Goal: Information Seeking & Learning: Learn about a topic

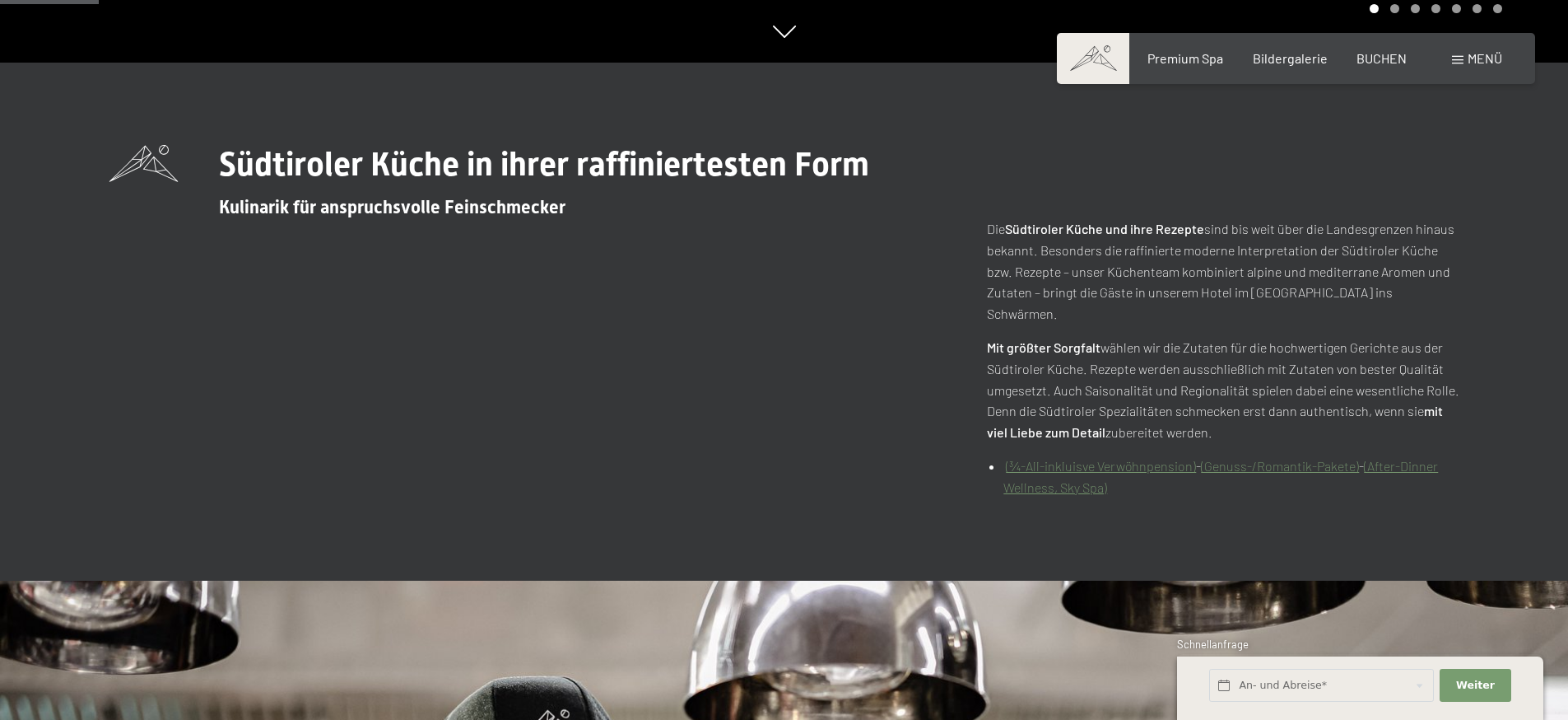
scroll to position [701, 0]
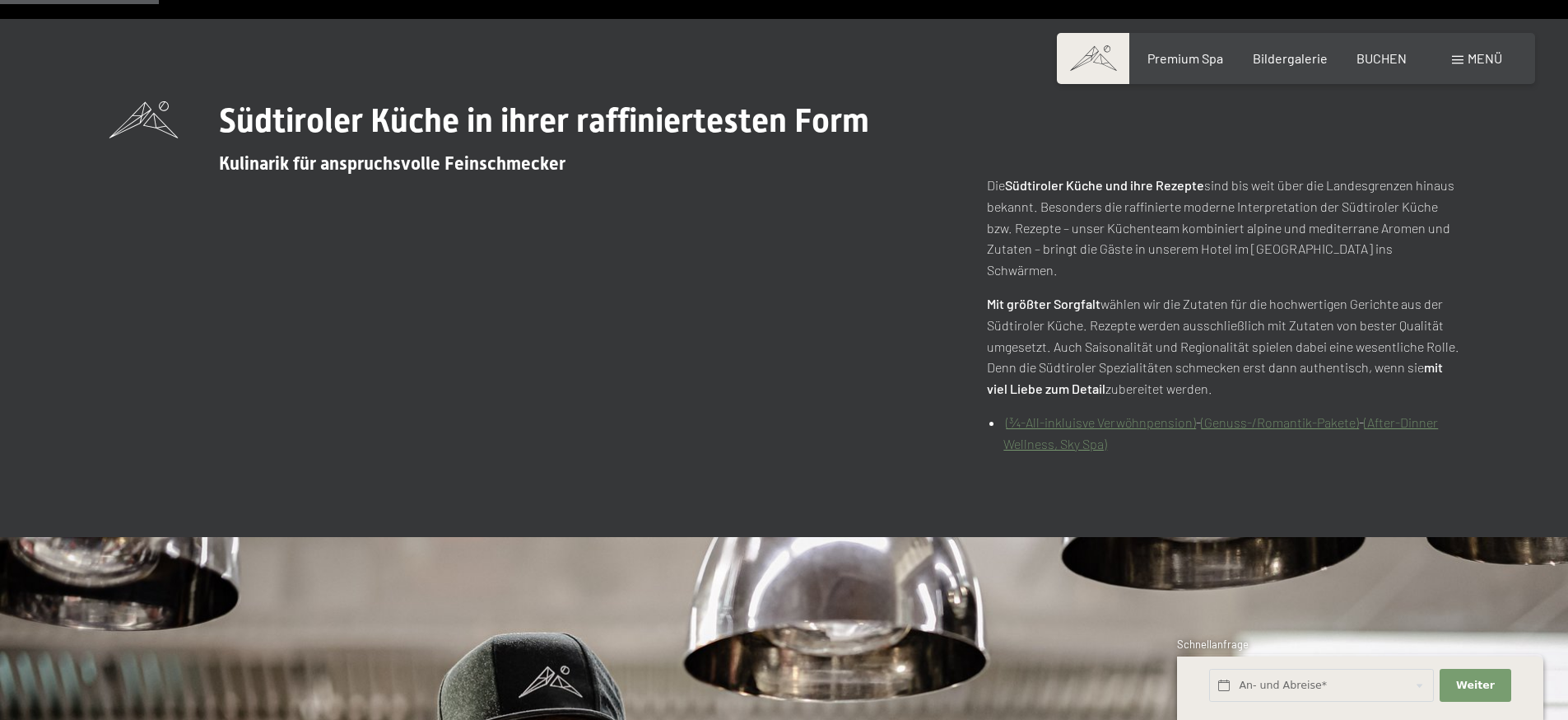
click at [1013, 423] on link "(After-Dinner Wellness, Sky Spa)" at bounding box center [1221, 433] width 435 height 37
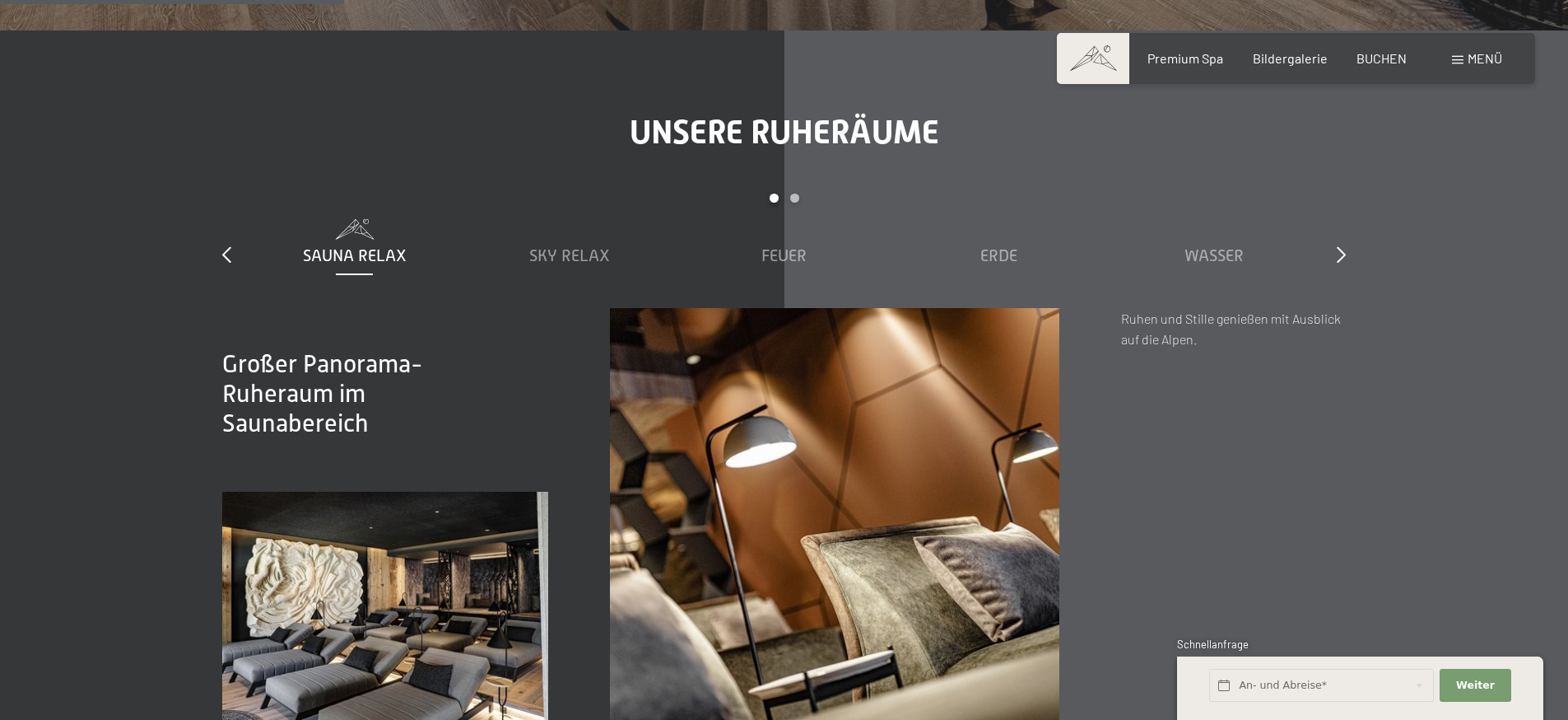
scroll to position [2741, 0]
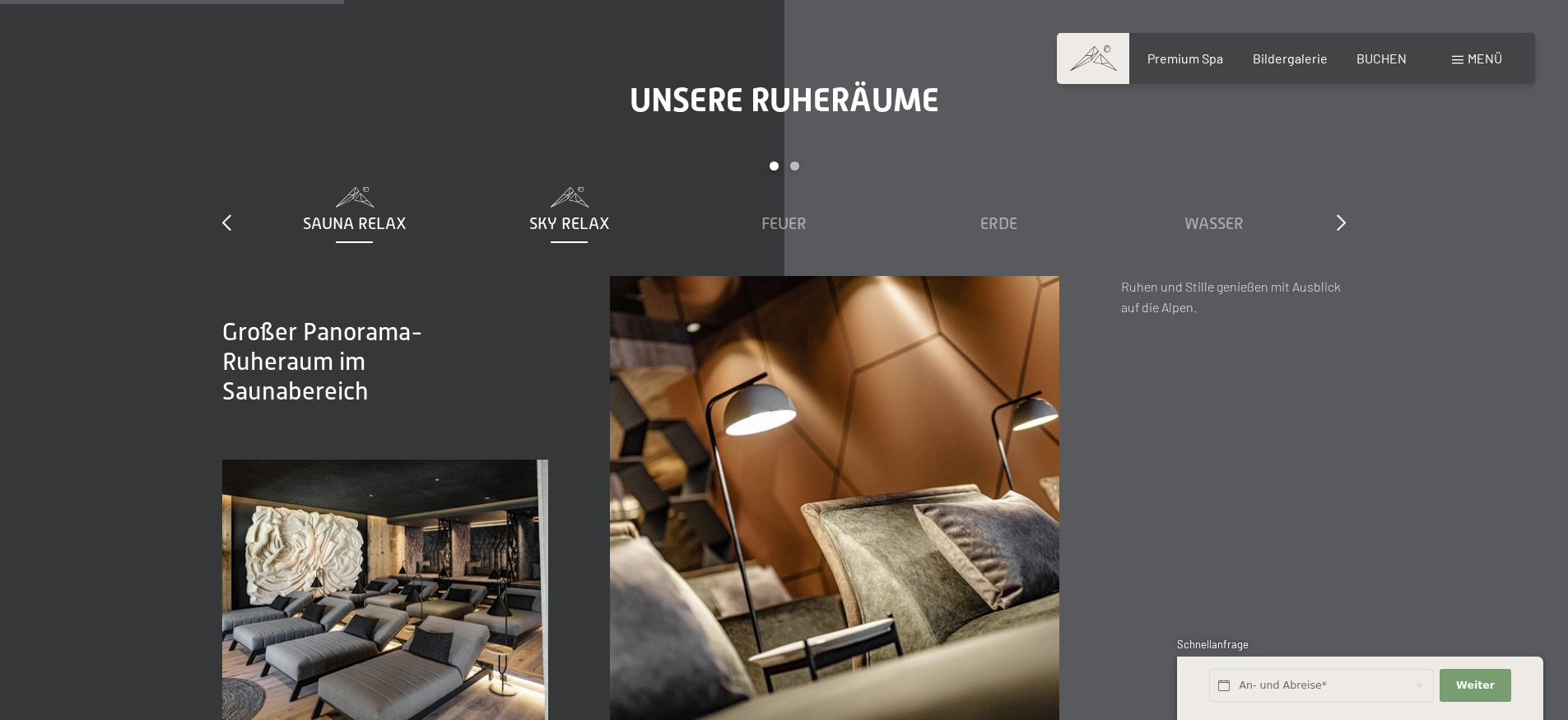
click at [560, 214] on span "Sky Relax" at bounding box center [569, 223] width 80 height 19
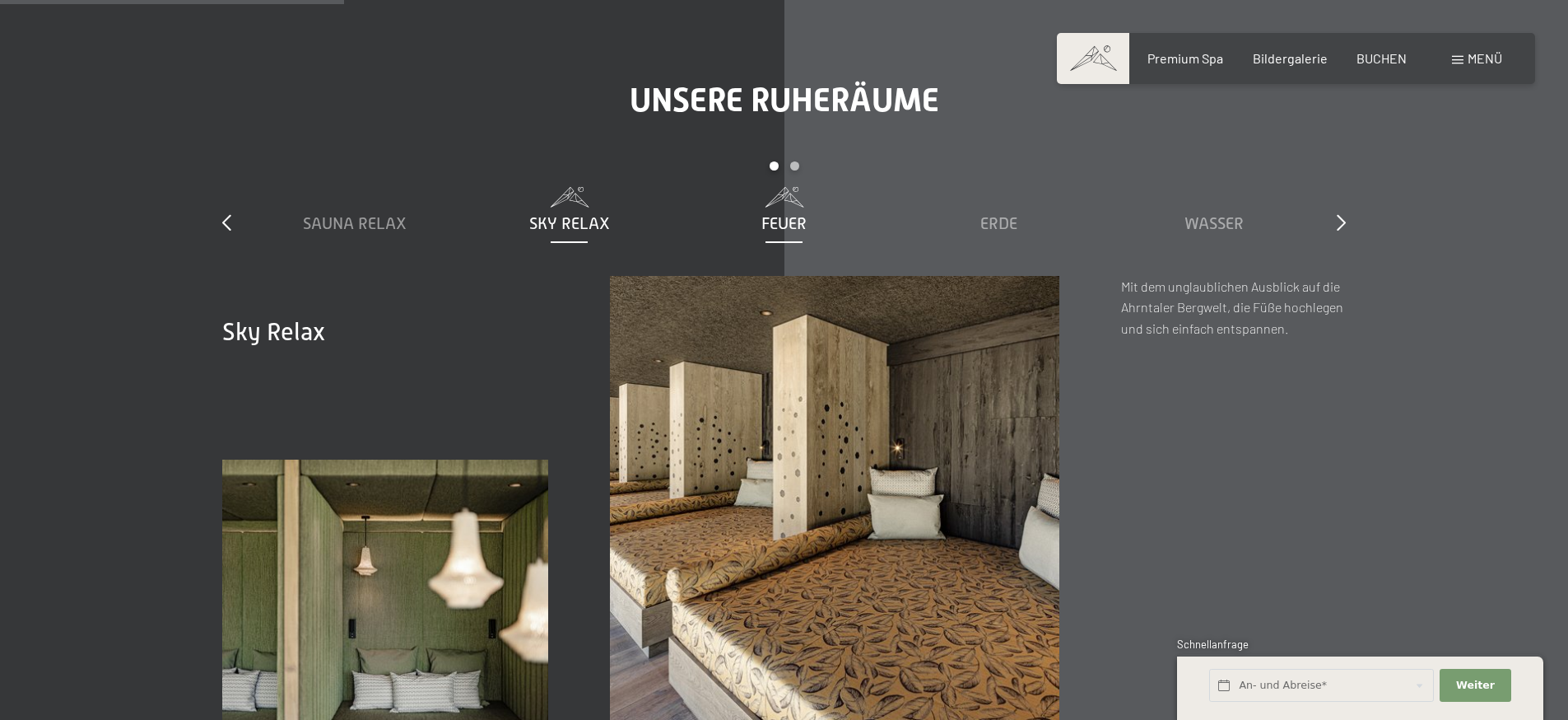
click at [784, 214] on span "Feuer" at bounding box center [784, 223] width 45 height 19
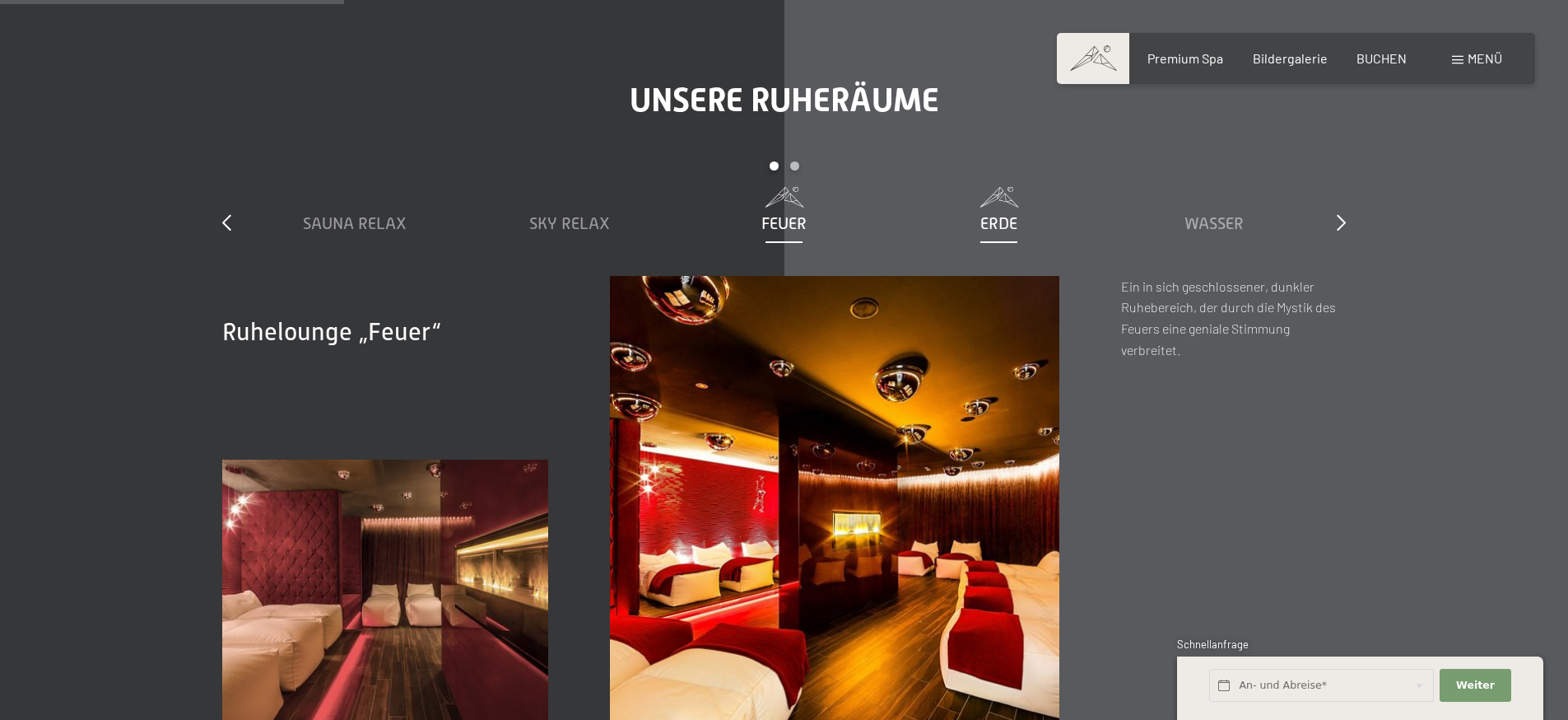
click at [985, 214] on span "Erde" at bounding box center [999, 223] width 37 height 19
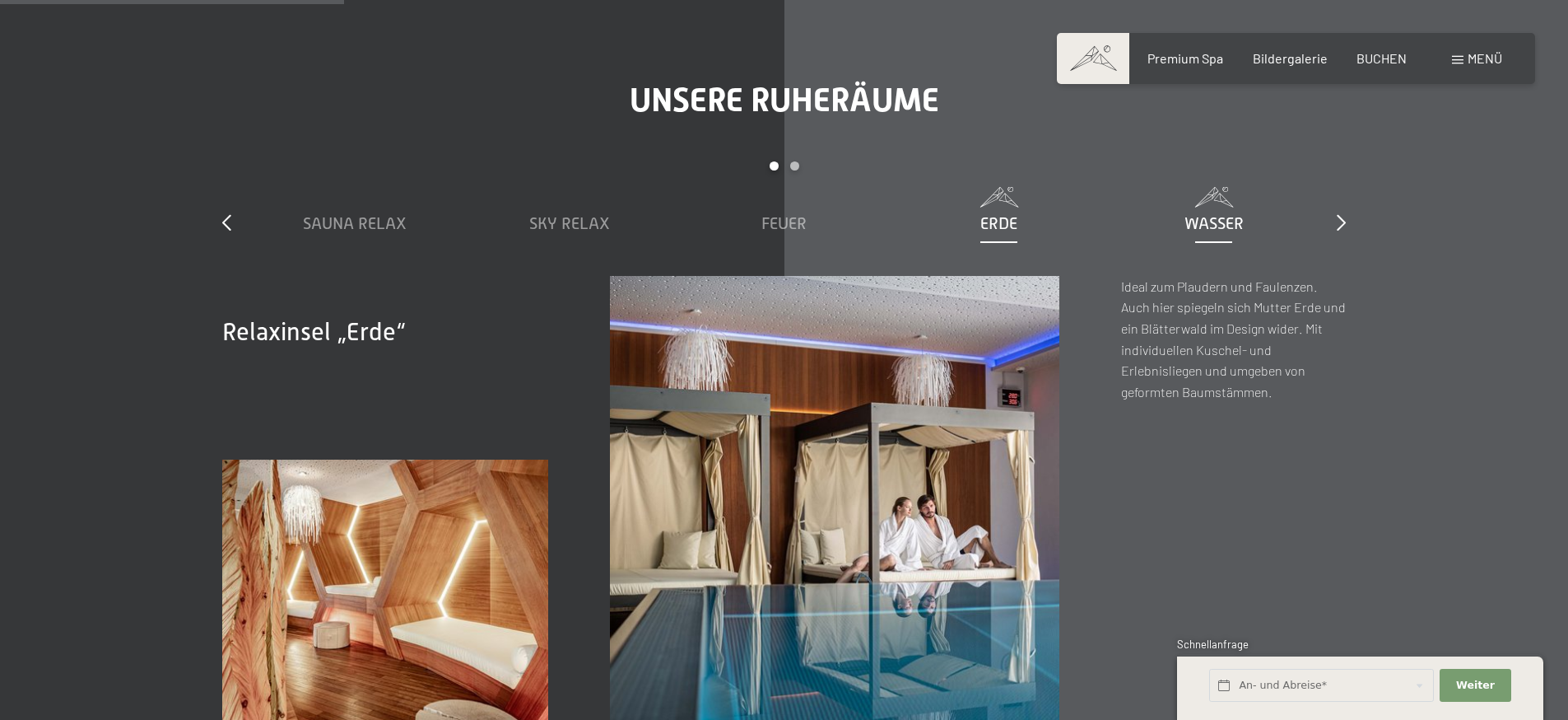
click at [1207, 214] on span "Wasser" at bounding box center [1214, 223] width 59 height 19
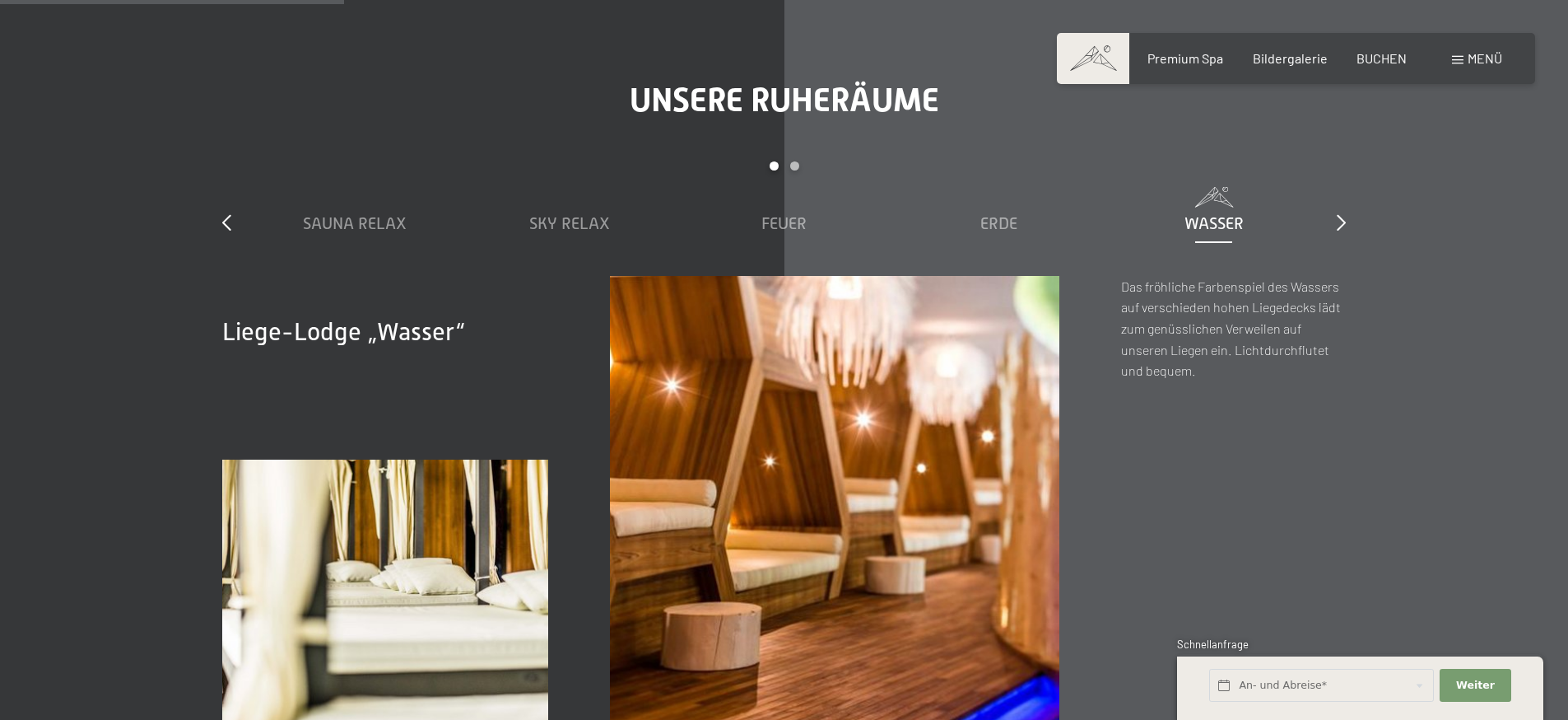
click at [1333, 162] on div "slide 1 to 5 of 7 Sauna Relax Sky Relax Feuer Erde Wasser Luft Wolke 7" at bounding box center [784, 219] width 1124 height 115
click at [1344, 214] on icon at bounding box center [1342, 222] width 9 height 17
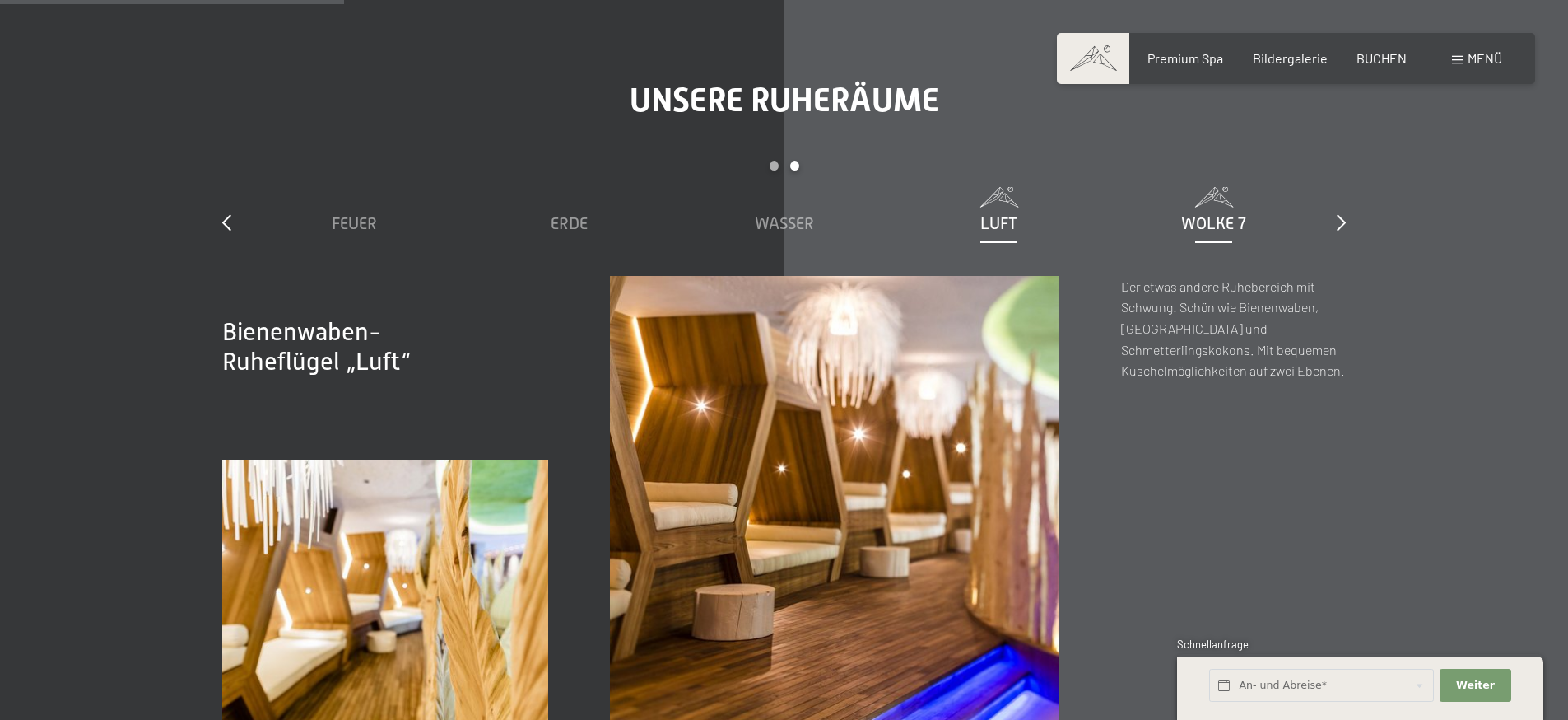
click at [1216, 214] on span "Wolke 7" at bounding box center [1214, 223] width 65 height 19
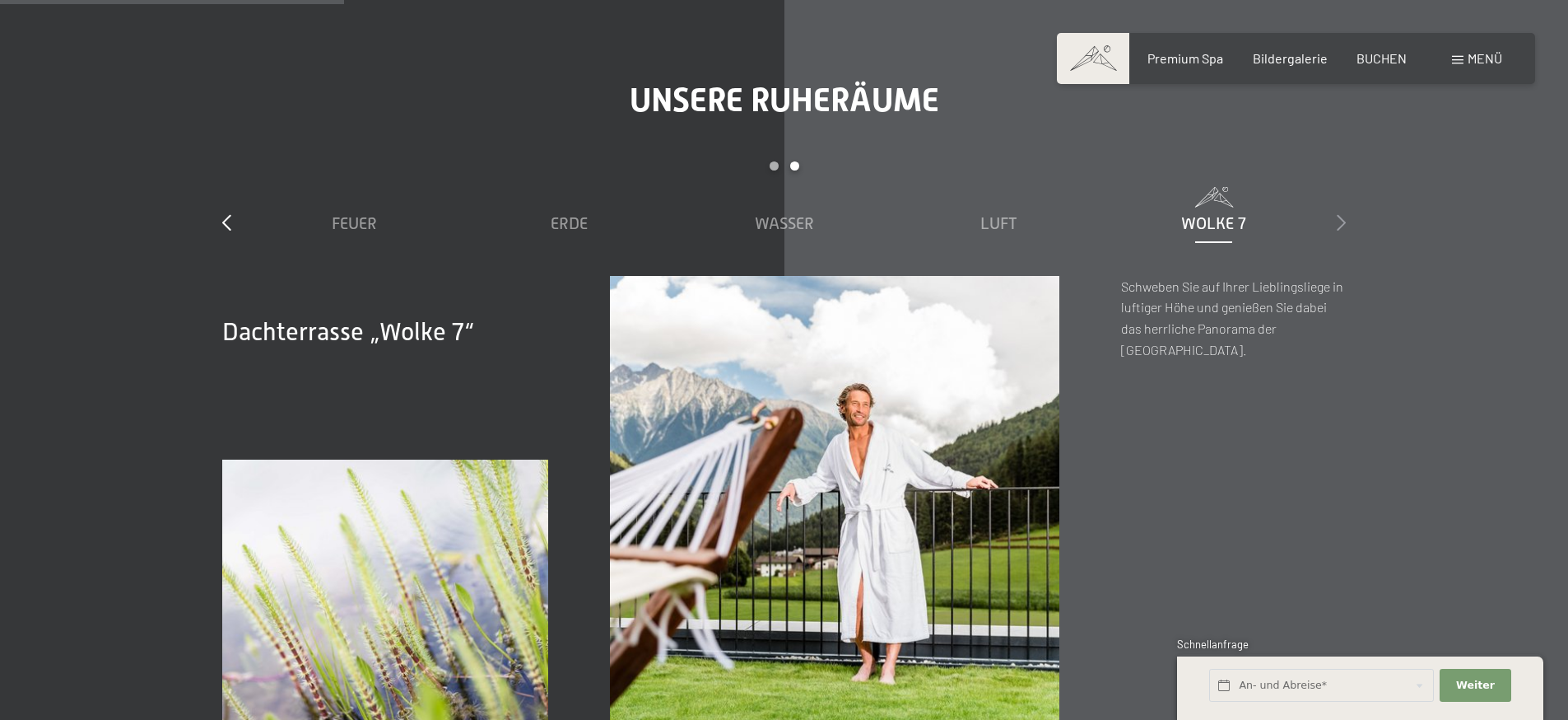
click at [1341, 214] on icon at bounding box center [1342, 222] width 9 height 17
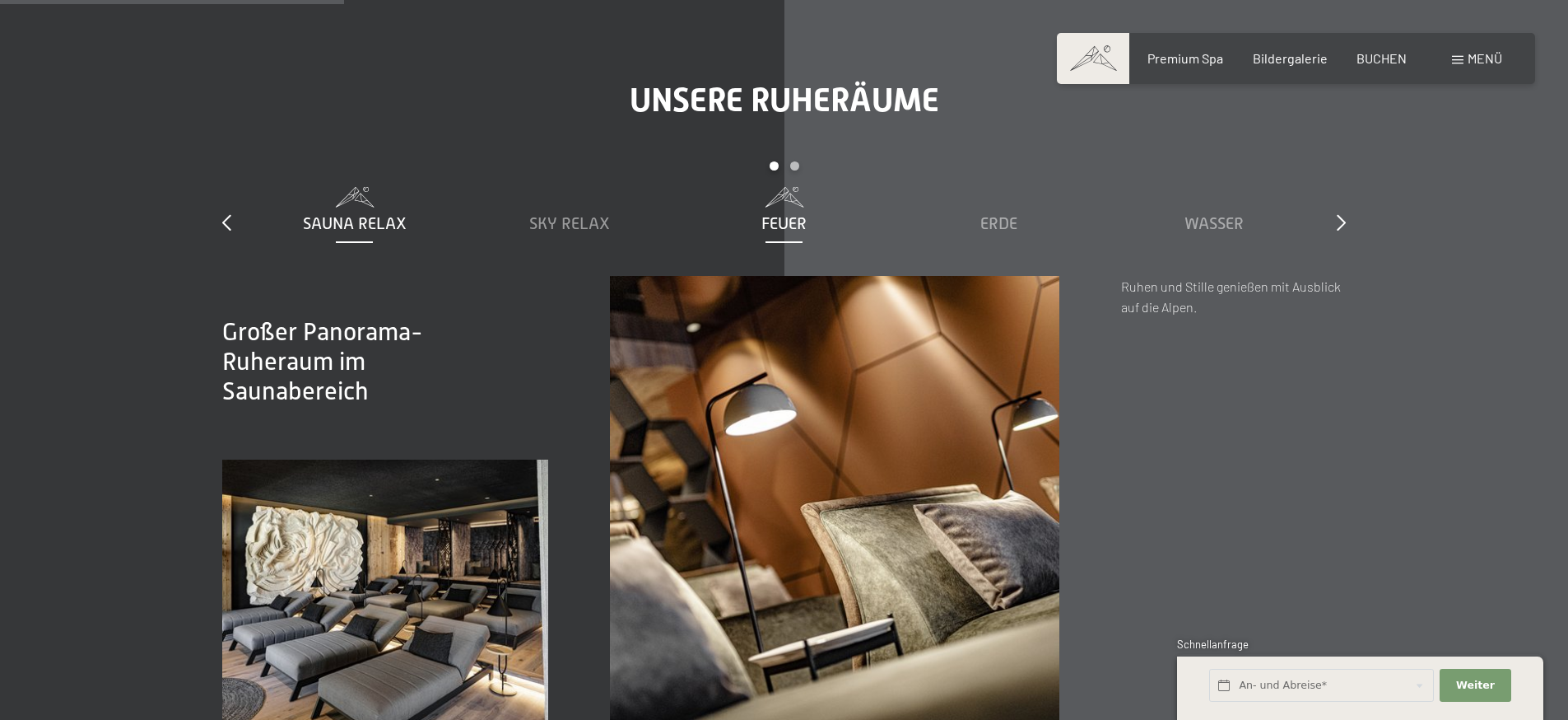
click at [794, 214] on span "Feuer" at bounding box center [784, 223] width 45 height 19
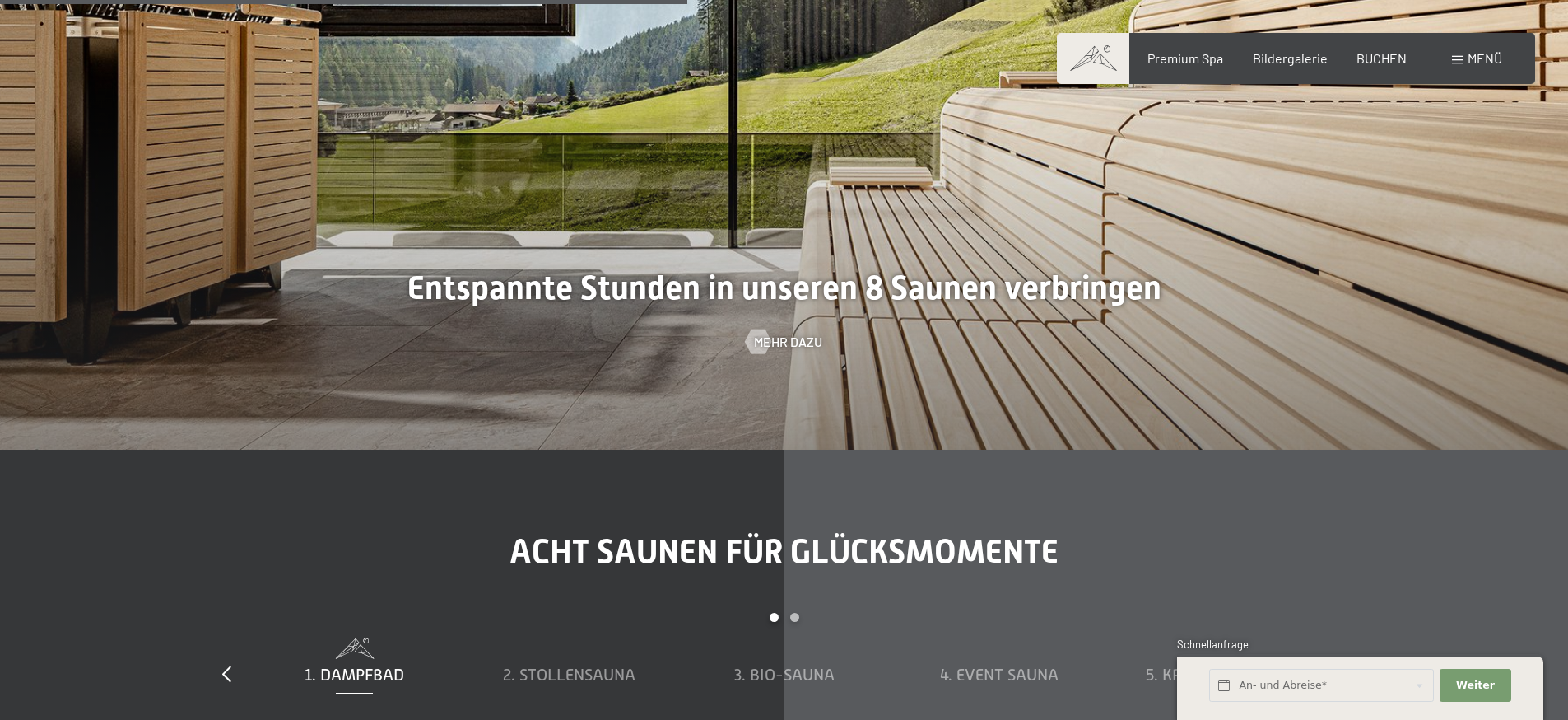
scroll to position [5961, 0]
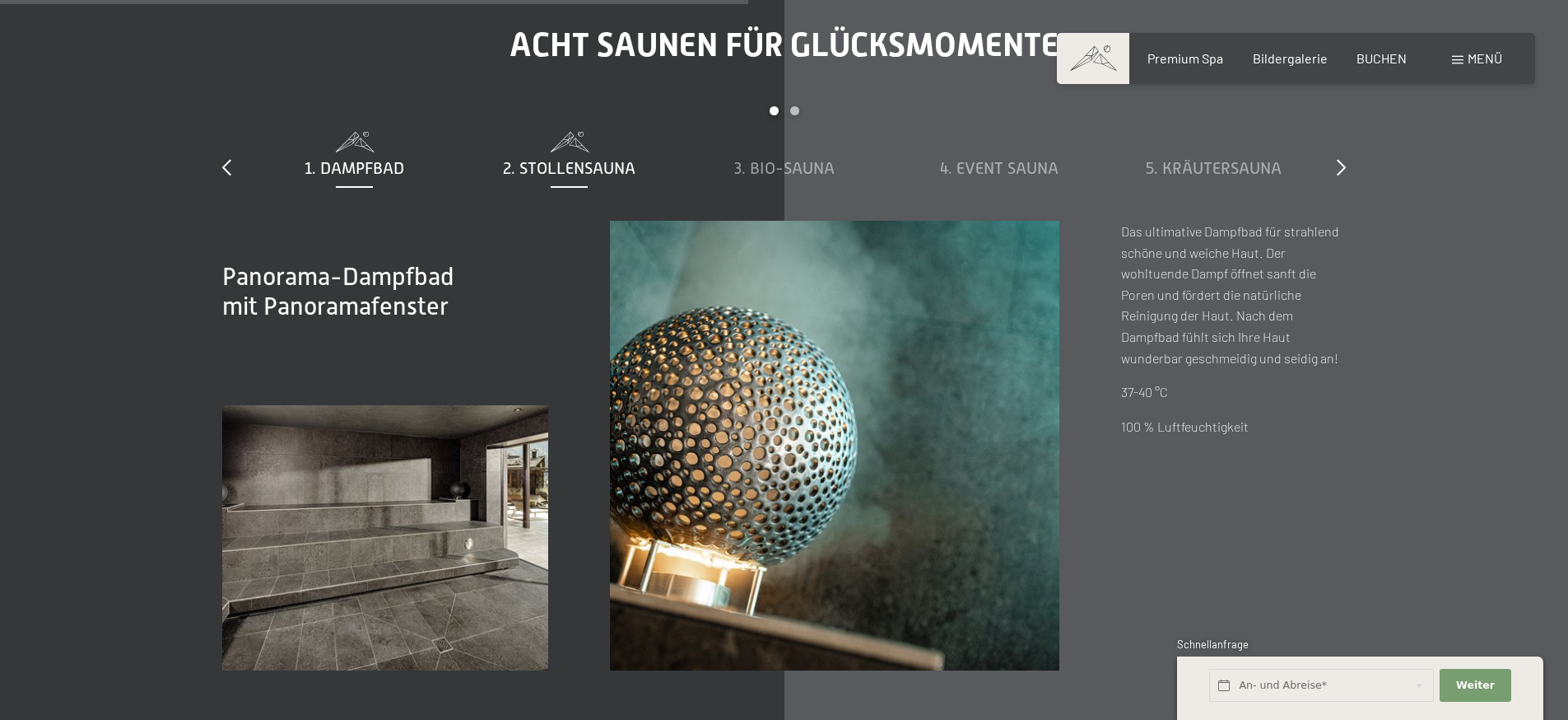
click at [564, 159] on span "2. Stollensauna" at bounding box center [569, 168] width 133 height 19
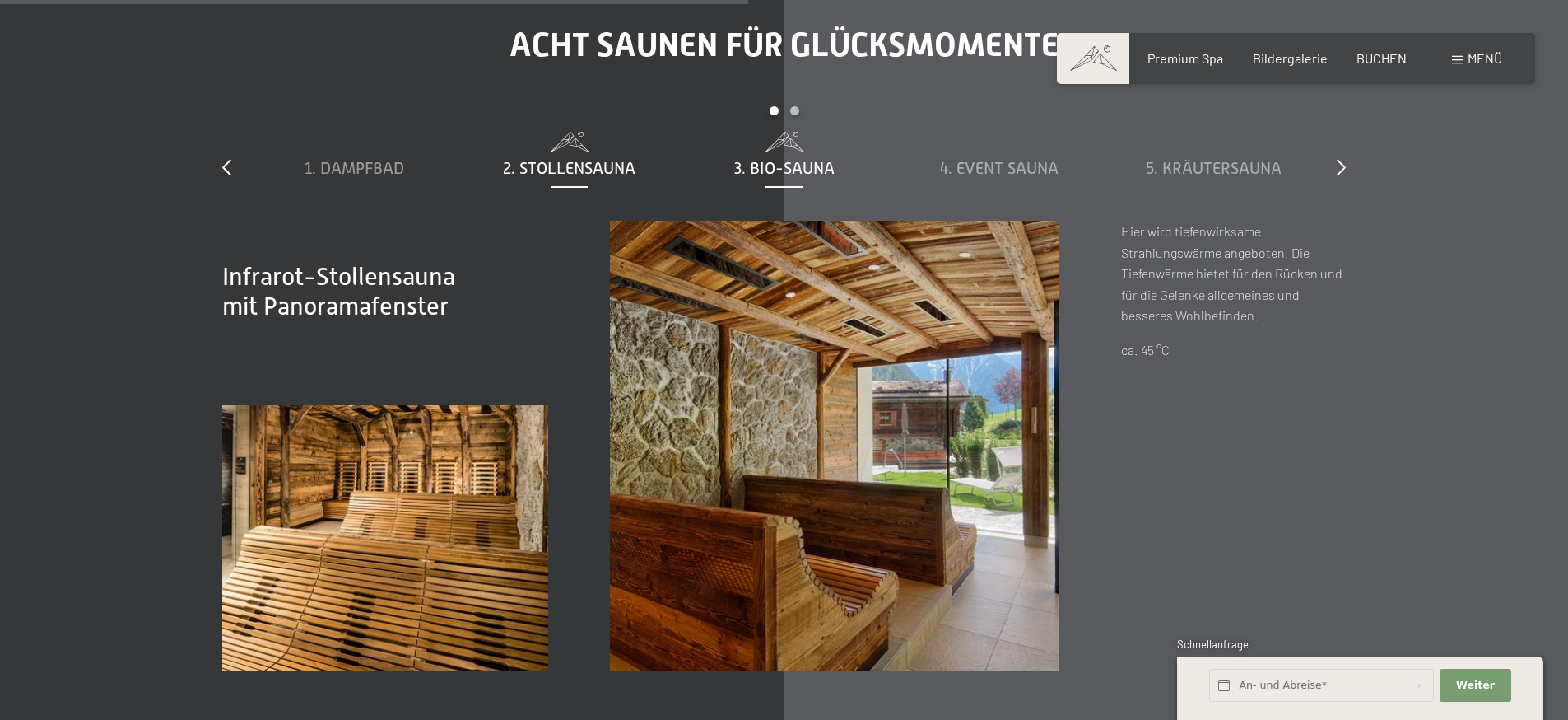
click at [769, 159] on span "3. Bio-Sauna" at bounding box center [784, 168] width 101 height 19
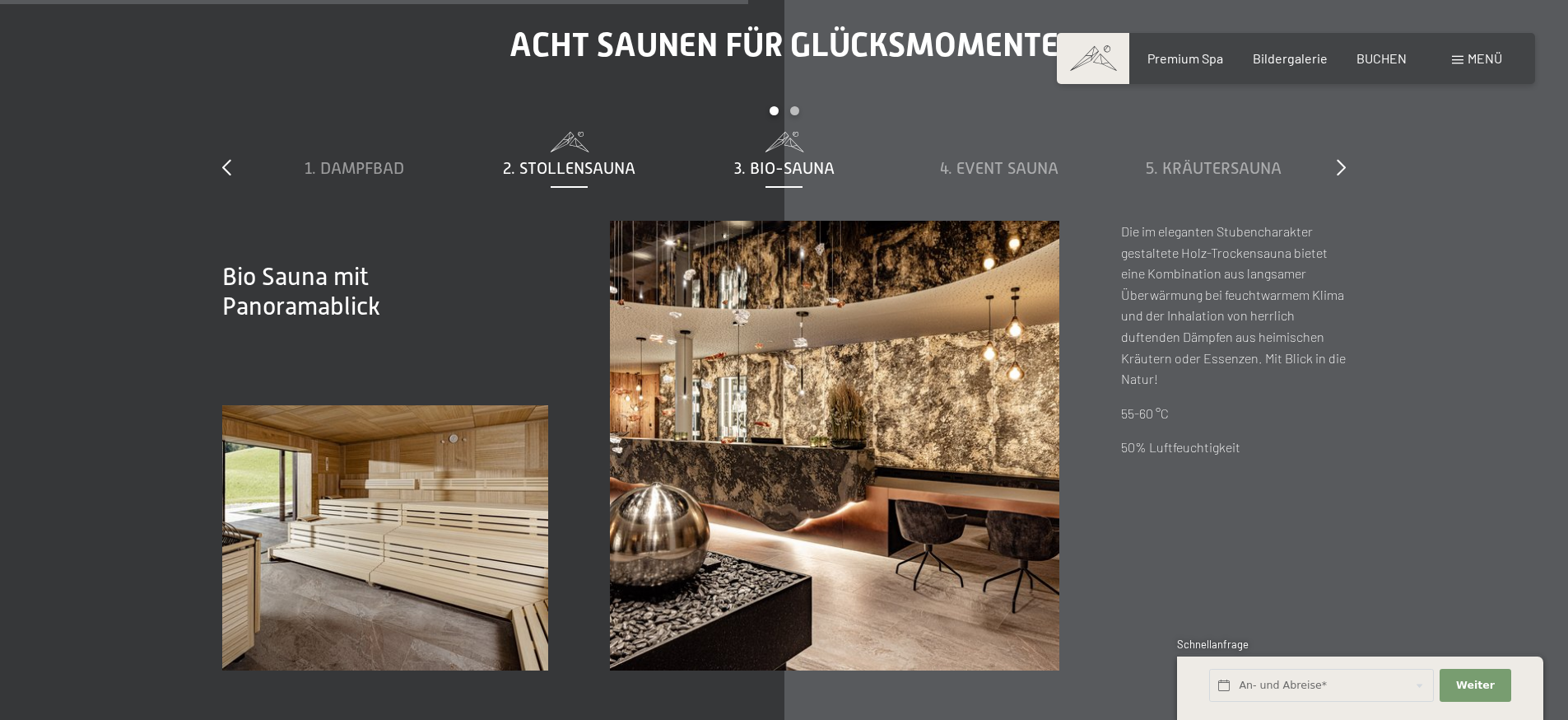
click at [613, 156] on div "2. Stollensauna" at bounding box center [569, 168] width 199 height 23
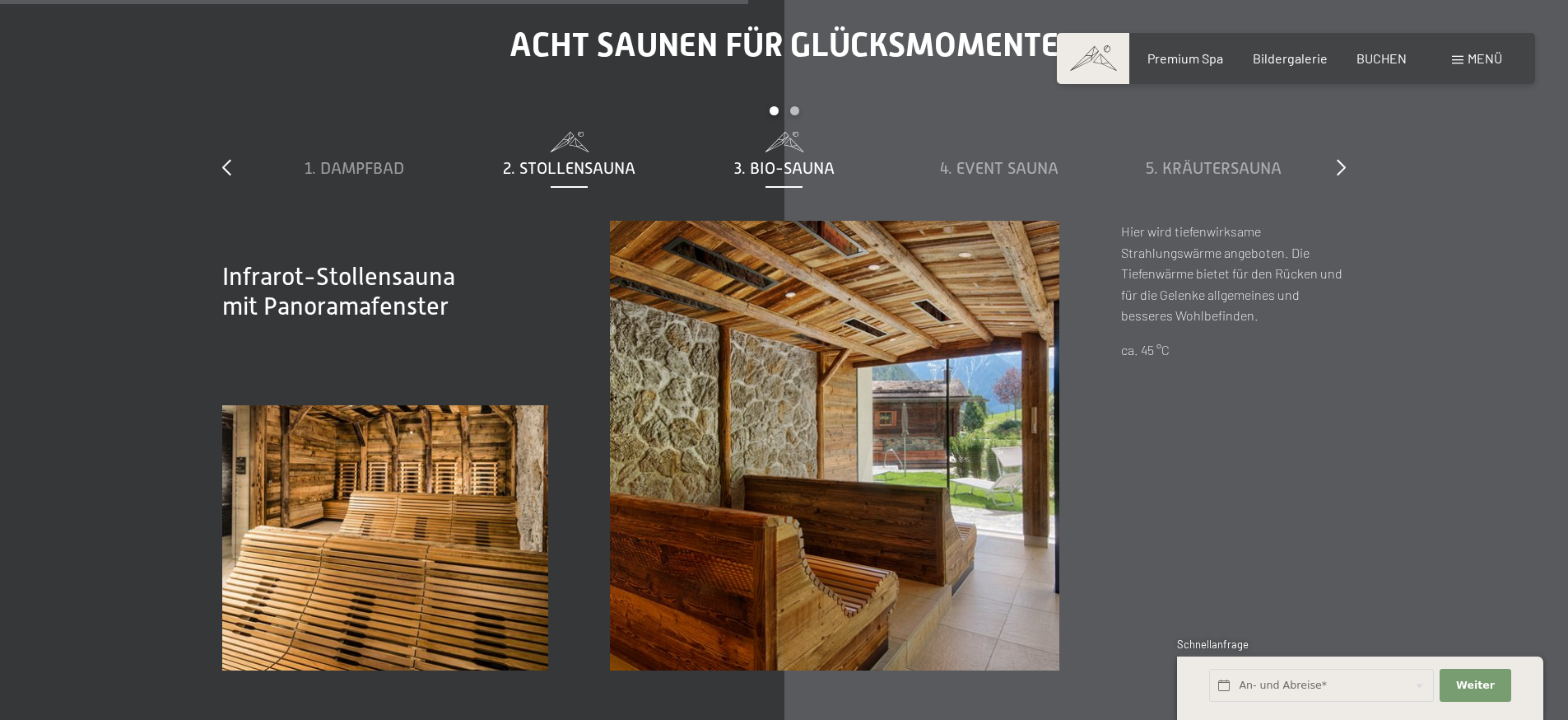
click at [753, 159] on span "3. Bio-Sauna" at bounding box center [784, 168] width 101 height 19
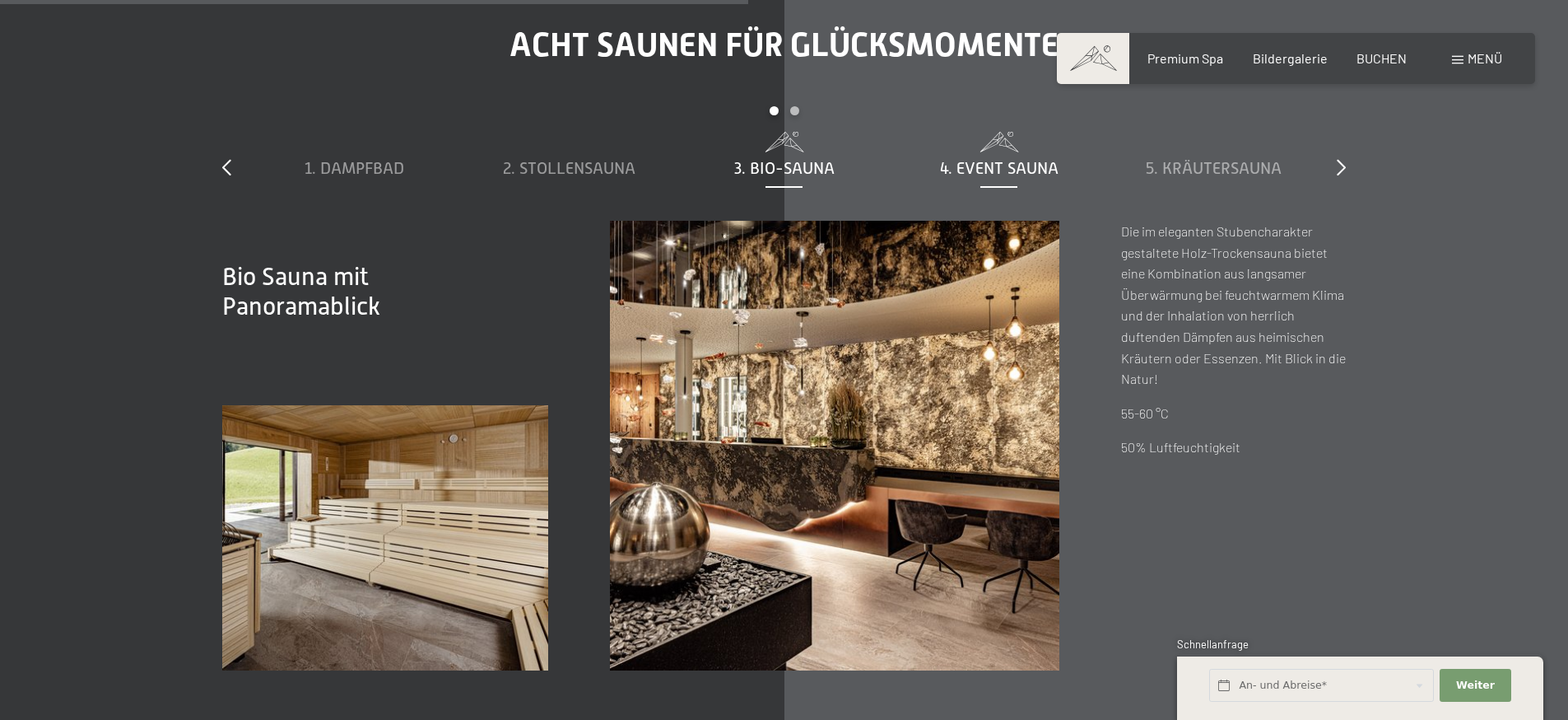
click at [968, 159] on span "4. Event Sauna" at bounding box center [999, 168] width 118 height 19
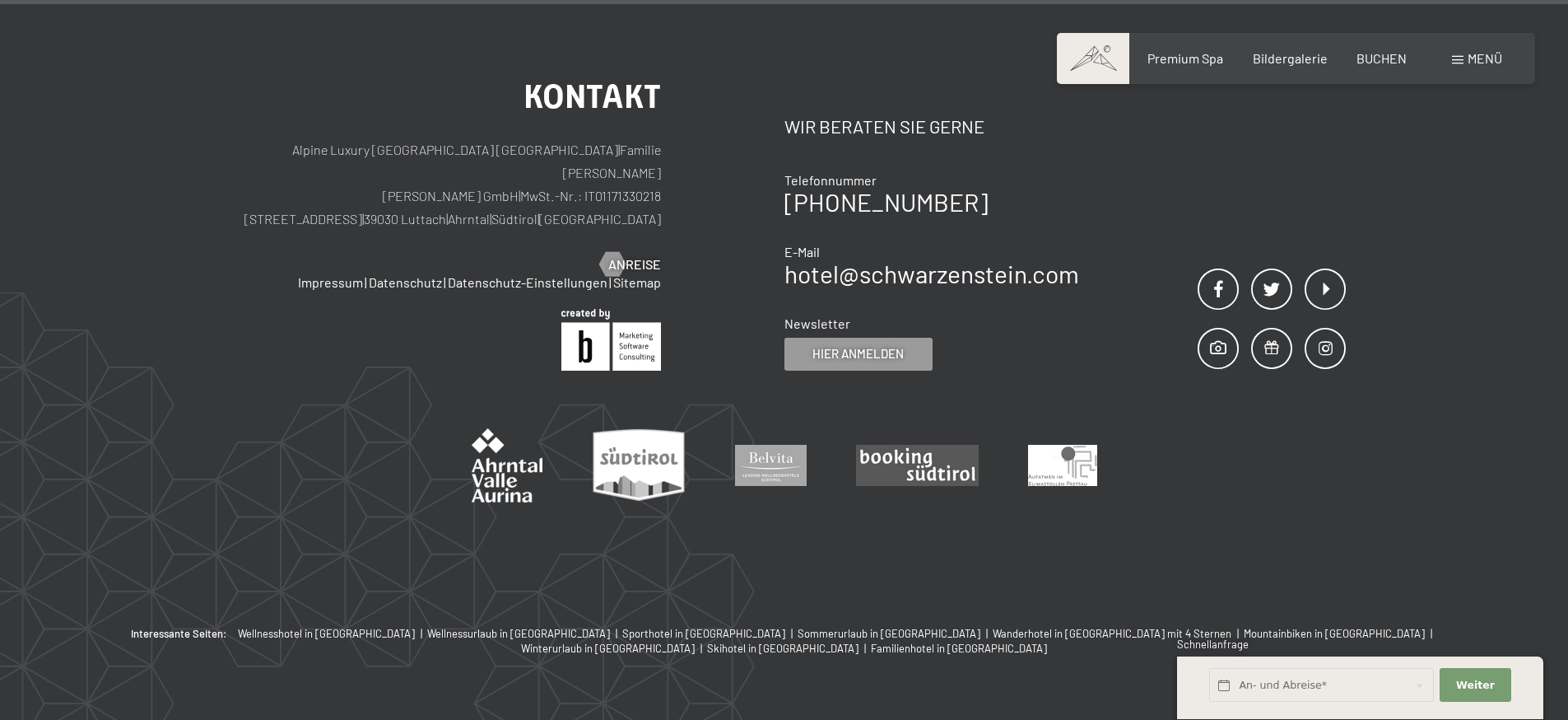
scroll to position [6446, 0]
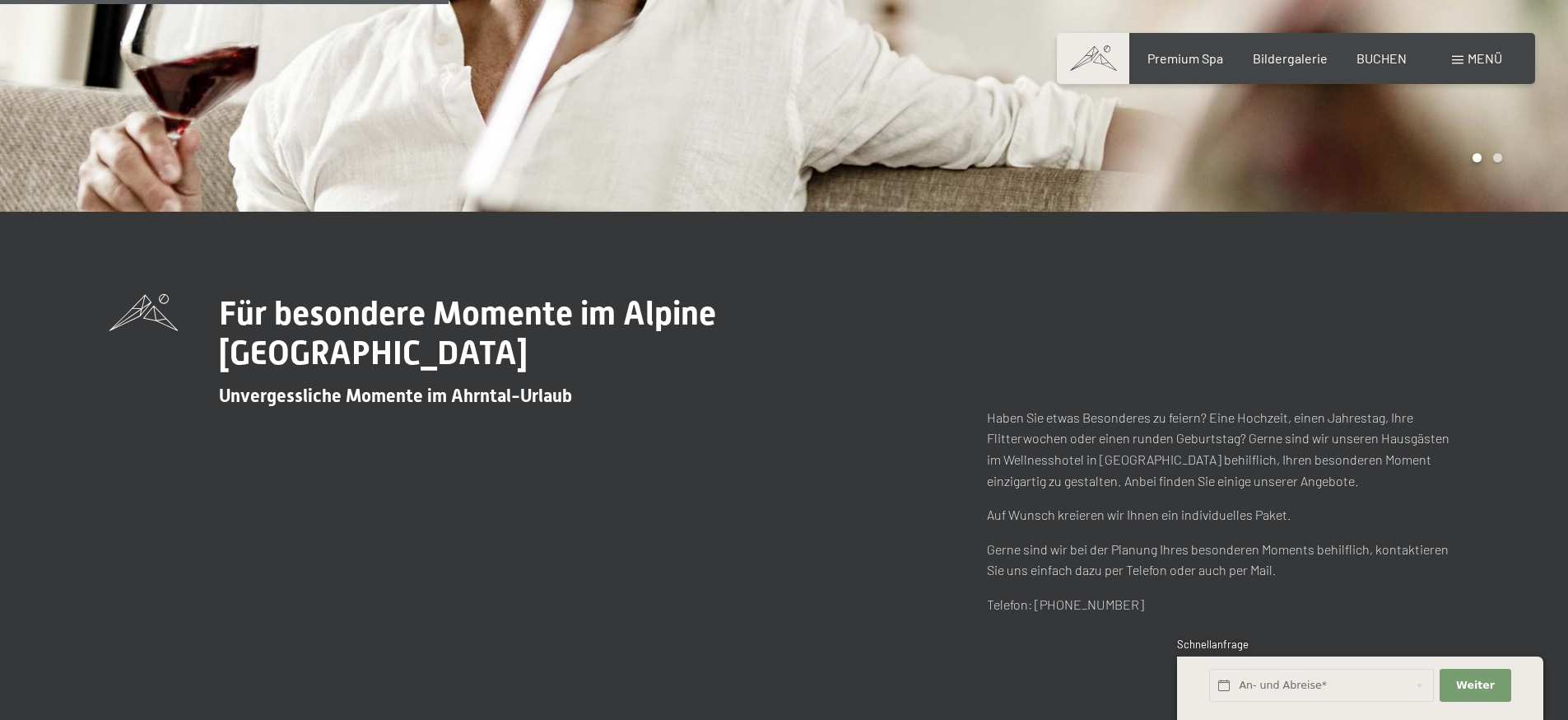
scroll to position [845, 0]
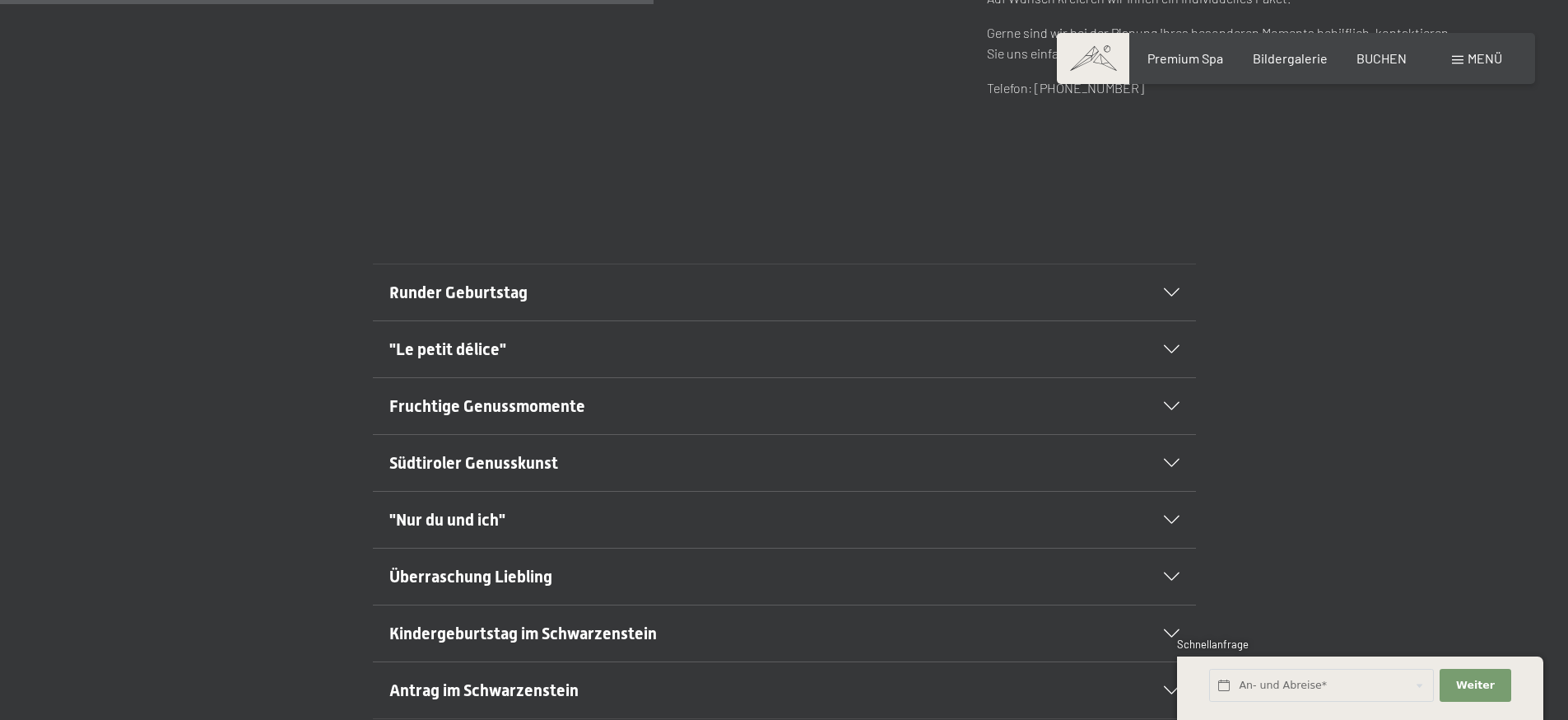
click at [569, 292] on h2 "Runder Geburtstag" at bounding box center [745, 292] width 711 height 23
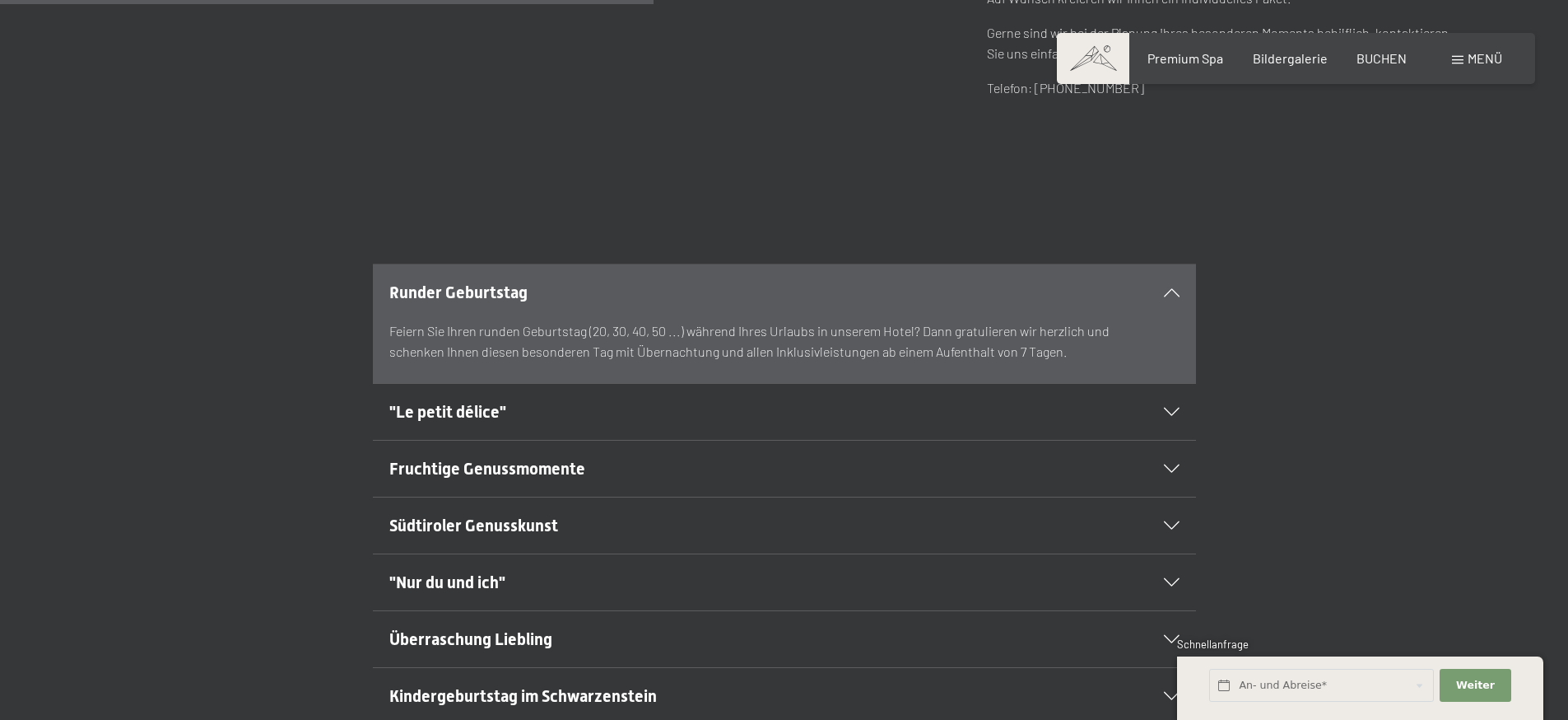
click at [569, 292] on h2 "Runder Geburtstag" at bounding box center [745, 292] width 711 height 23
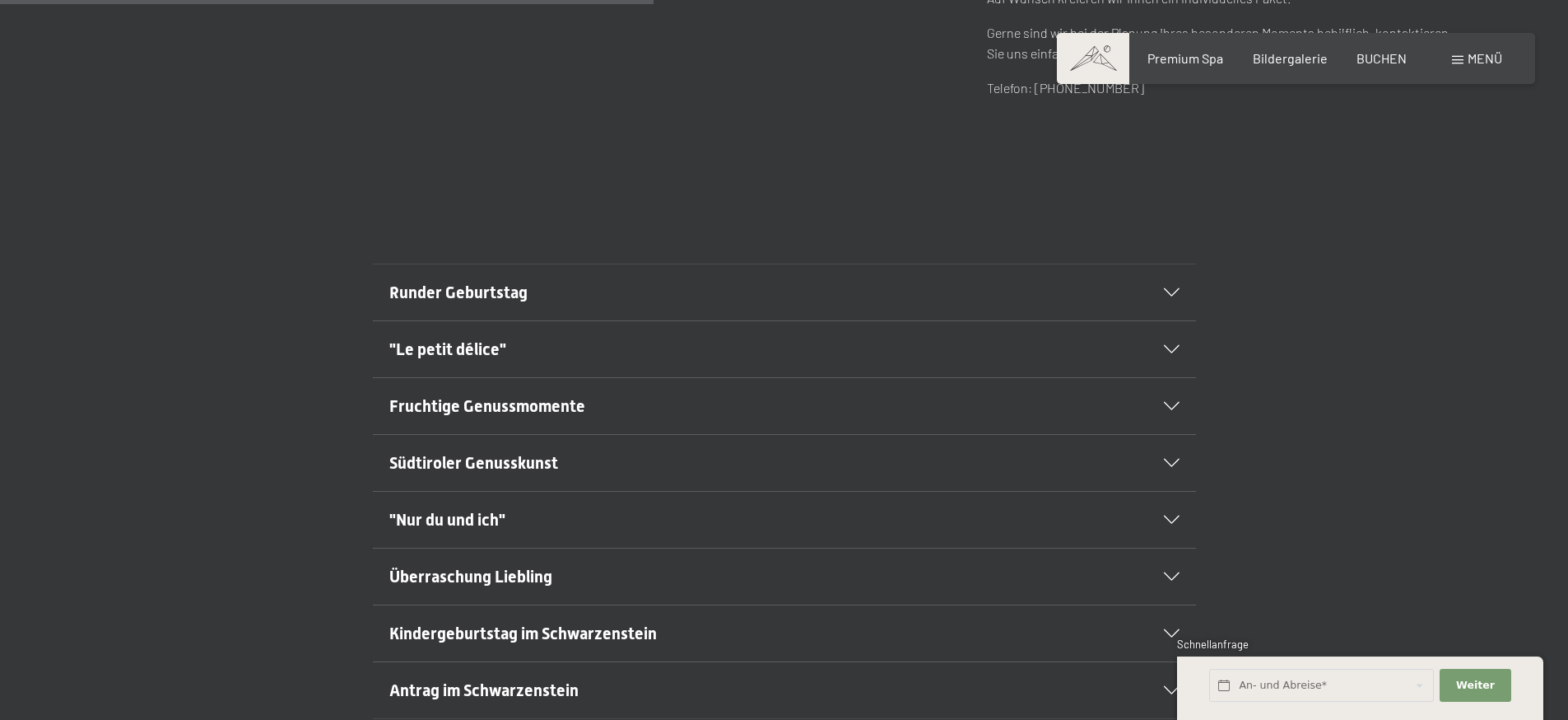
click at [546, 366] on div ""Le petit délice"" at bounding box center [784, 348] width 791 height 56
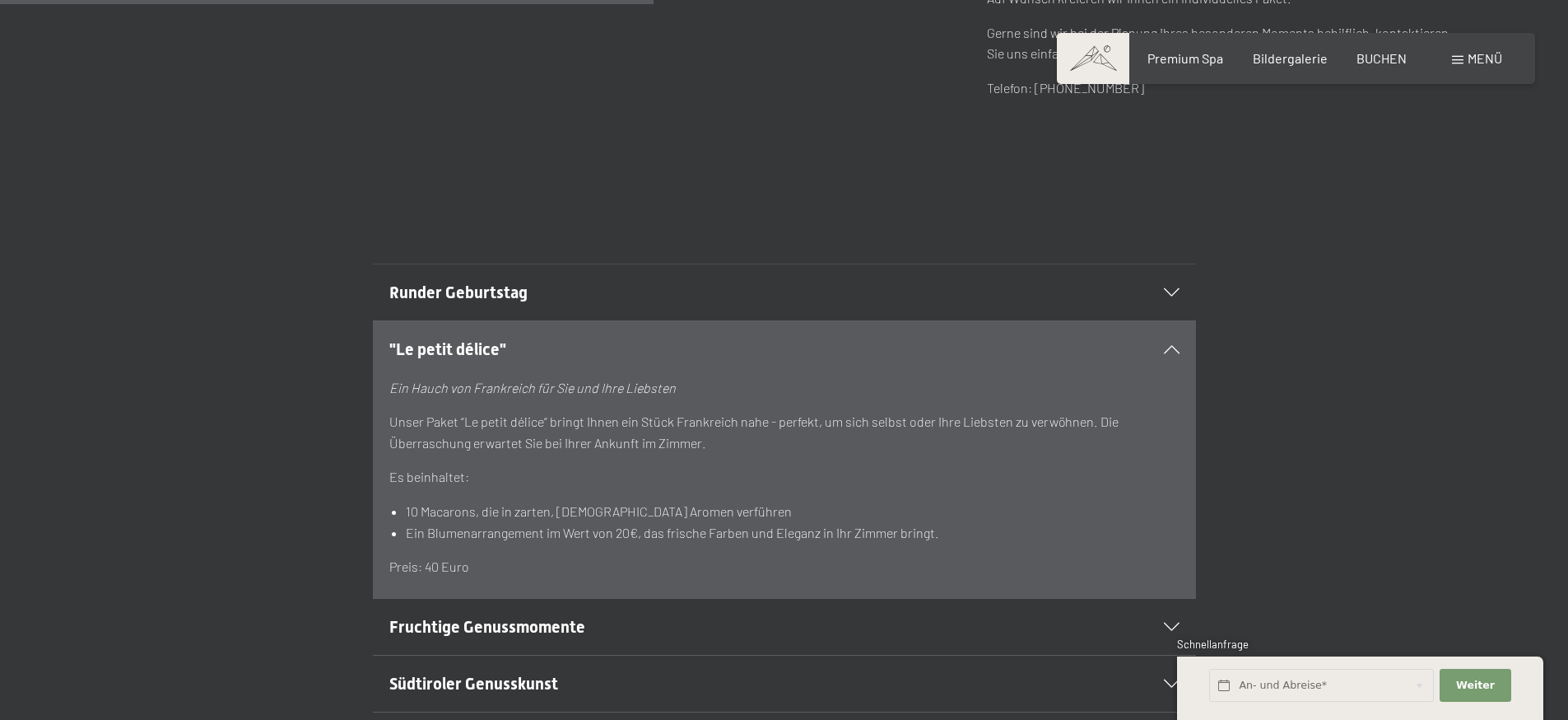
click at [551, 353] on h2 ""Le petit délice"" at bounding box center [745, 349] width 711 height 23
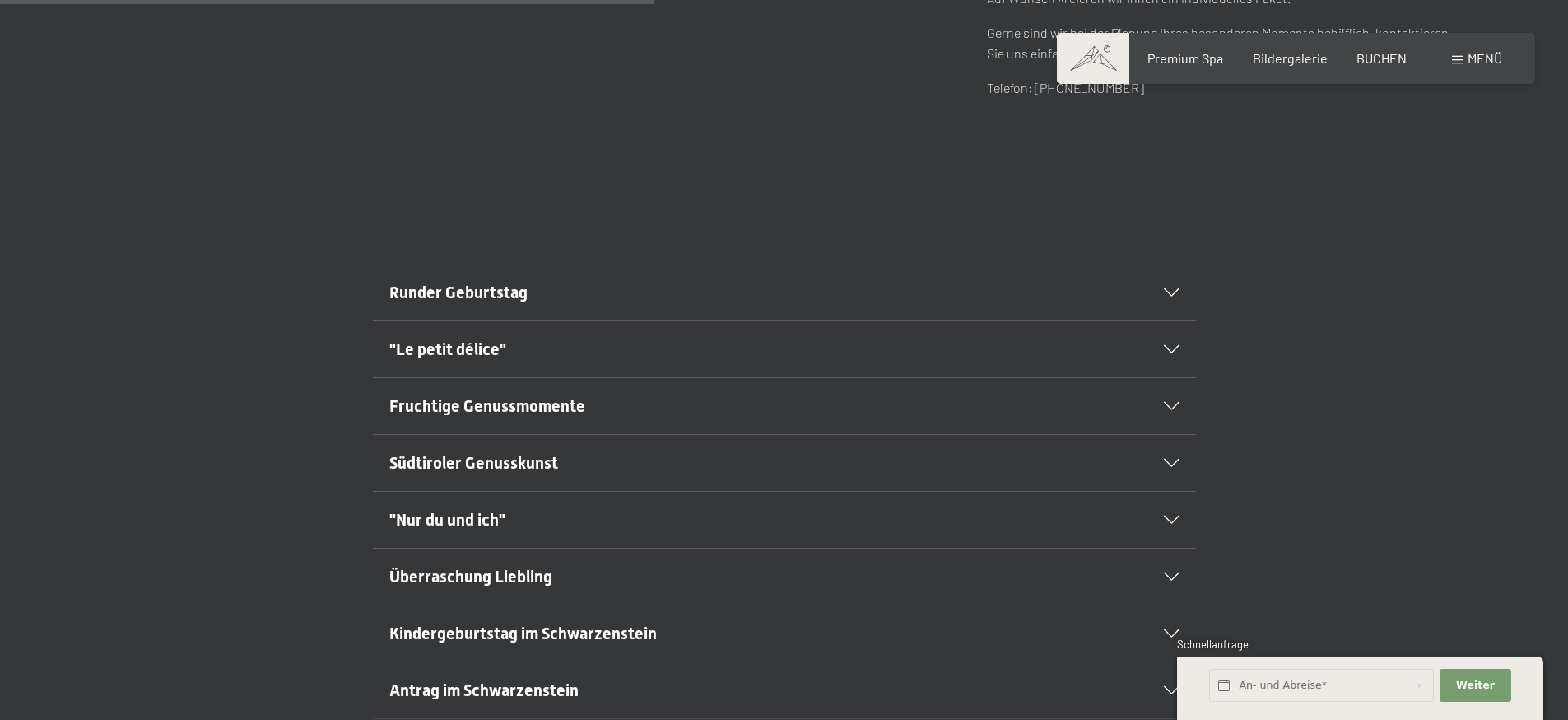
click at [542, 411] on span "Fruchtige Genussmomente" at bounding box center [488, 405] width 196 height 19
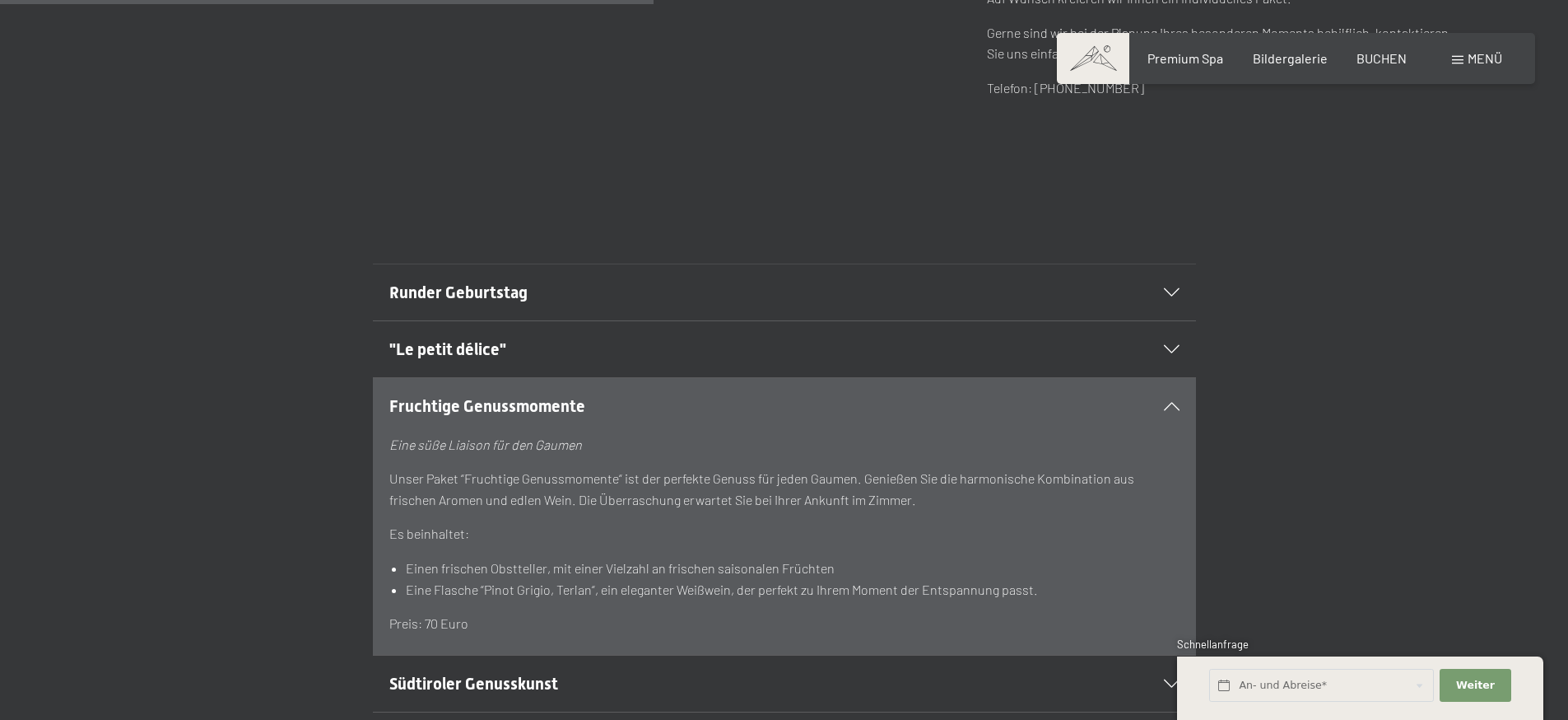
click at [546, 405] on span "Fruchtige Genussmomente" at bounding box center [488, 405] width 196 height 19
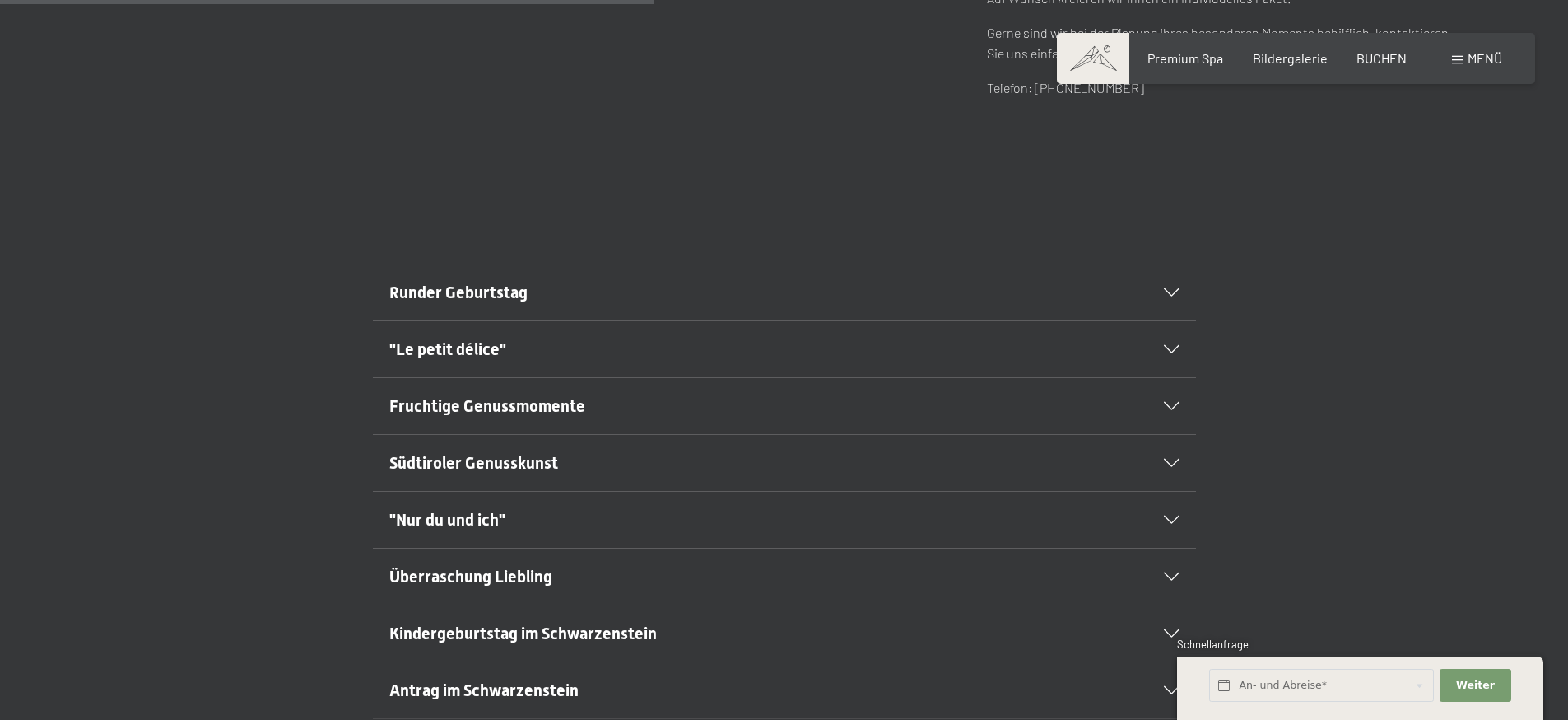
click at [540, 451] on h2 "Südtiroler Genusskunst" at bounding box center [745, 463] width 711 height 23
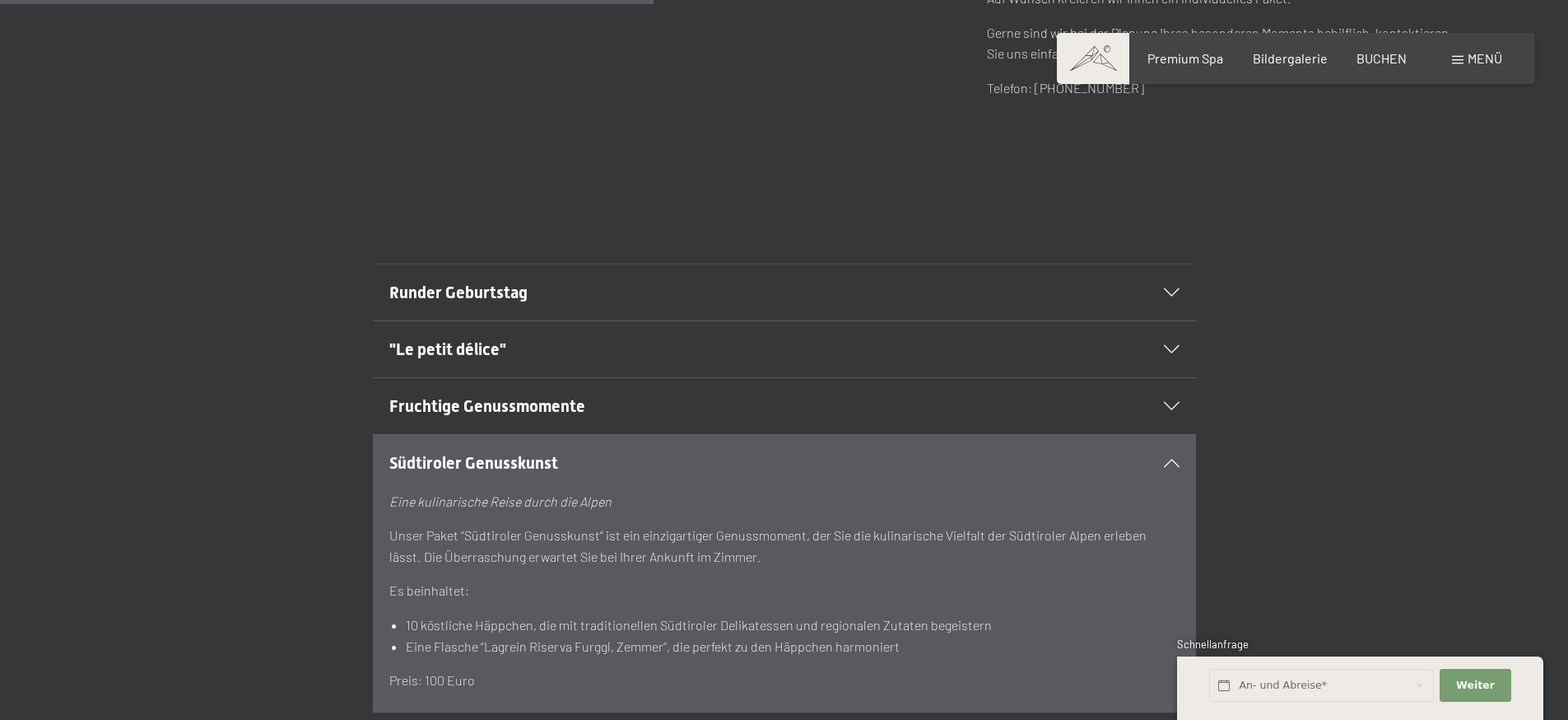
click at [540, 451] on h2 "Südtiroler Genusskunst" at bounding box center [745, 463] width 711 height 23
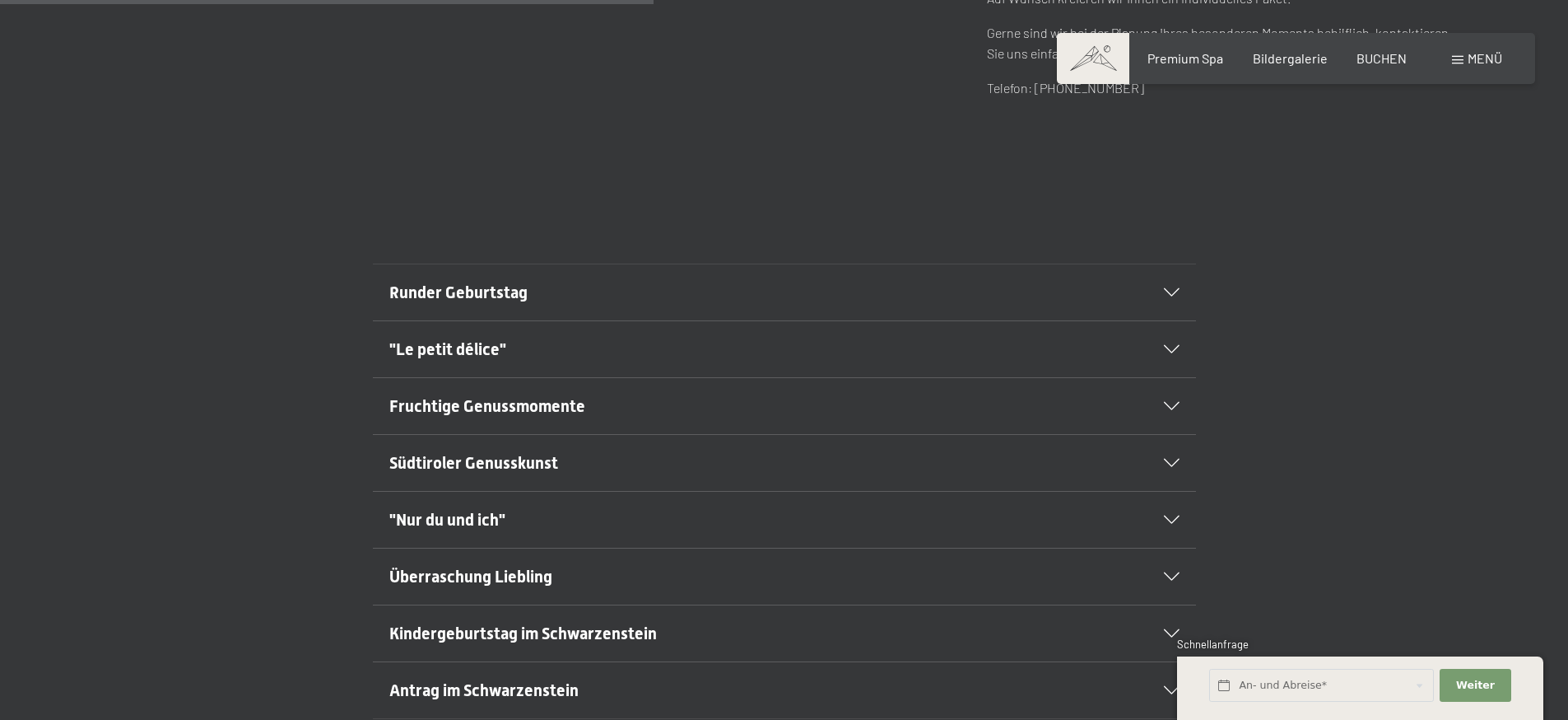
click at [540, 451] on h2 "Südtiroler Genusskunst" at bounding box center [745, 463] width 711 height 23
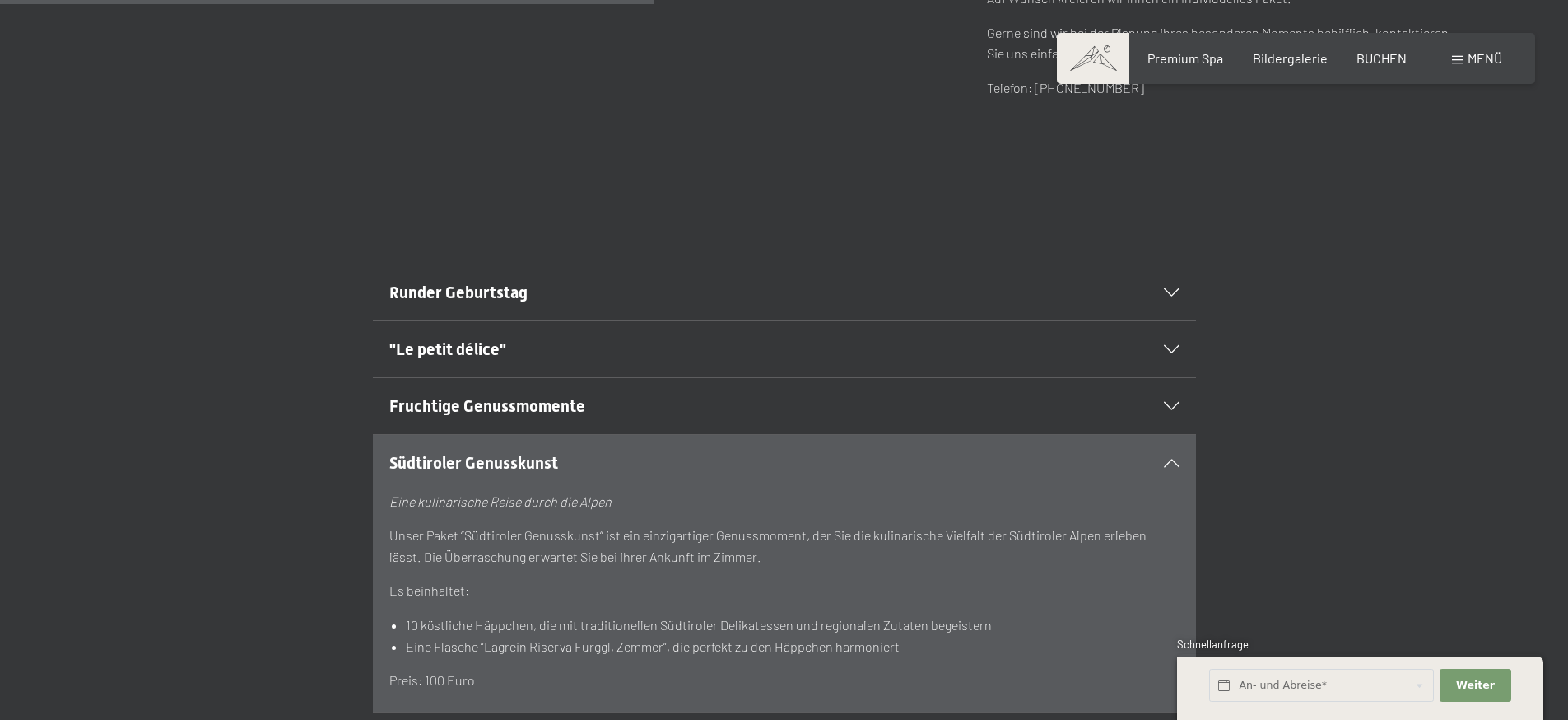
click at [540, 451] on h2 "Südtiroler Genusskunst" at bounding box center [745, 463] width 711 height 23
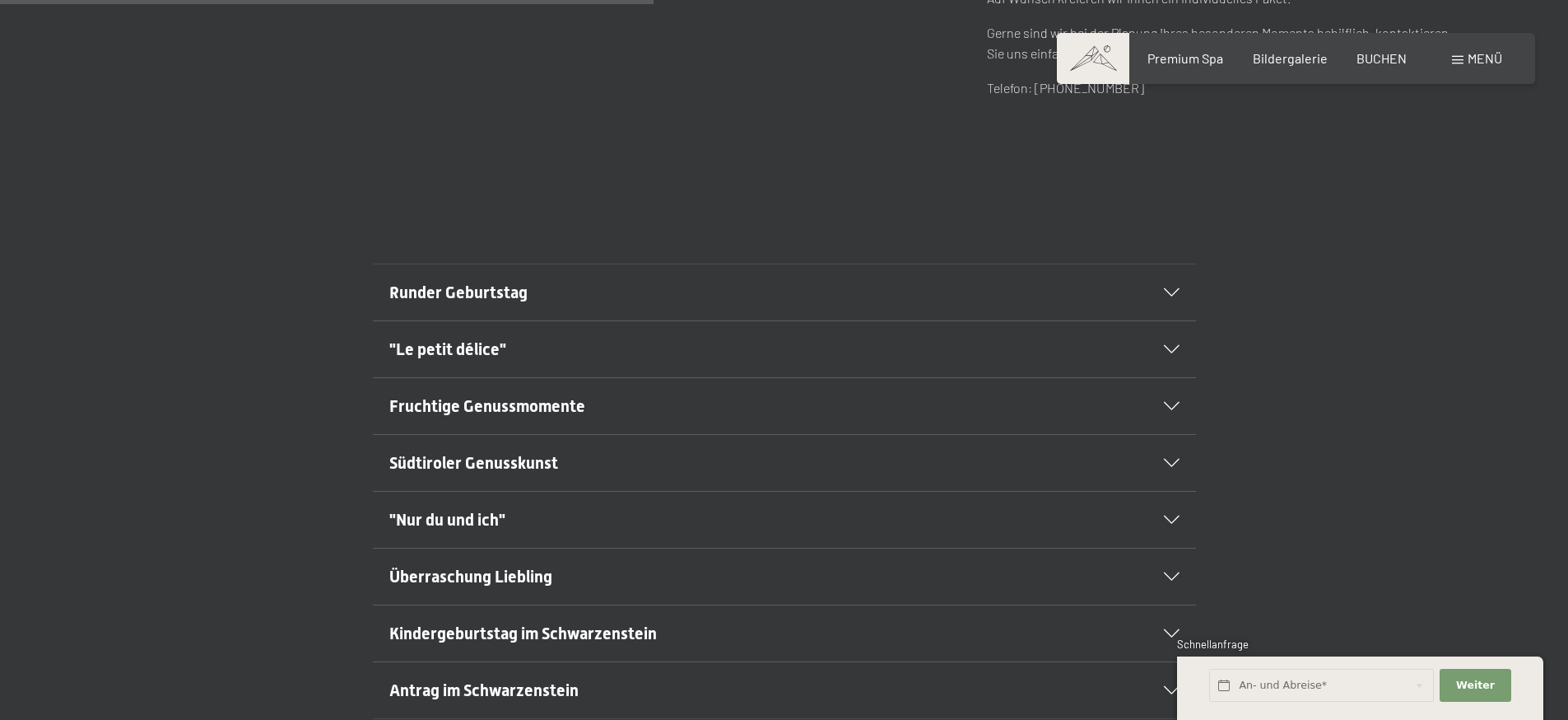
click at [522, 521] on h2 ""Nur du und ich"" at bounding box center [745, 519] width 711 height 23
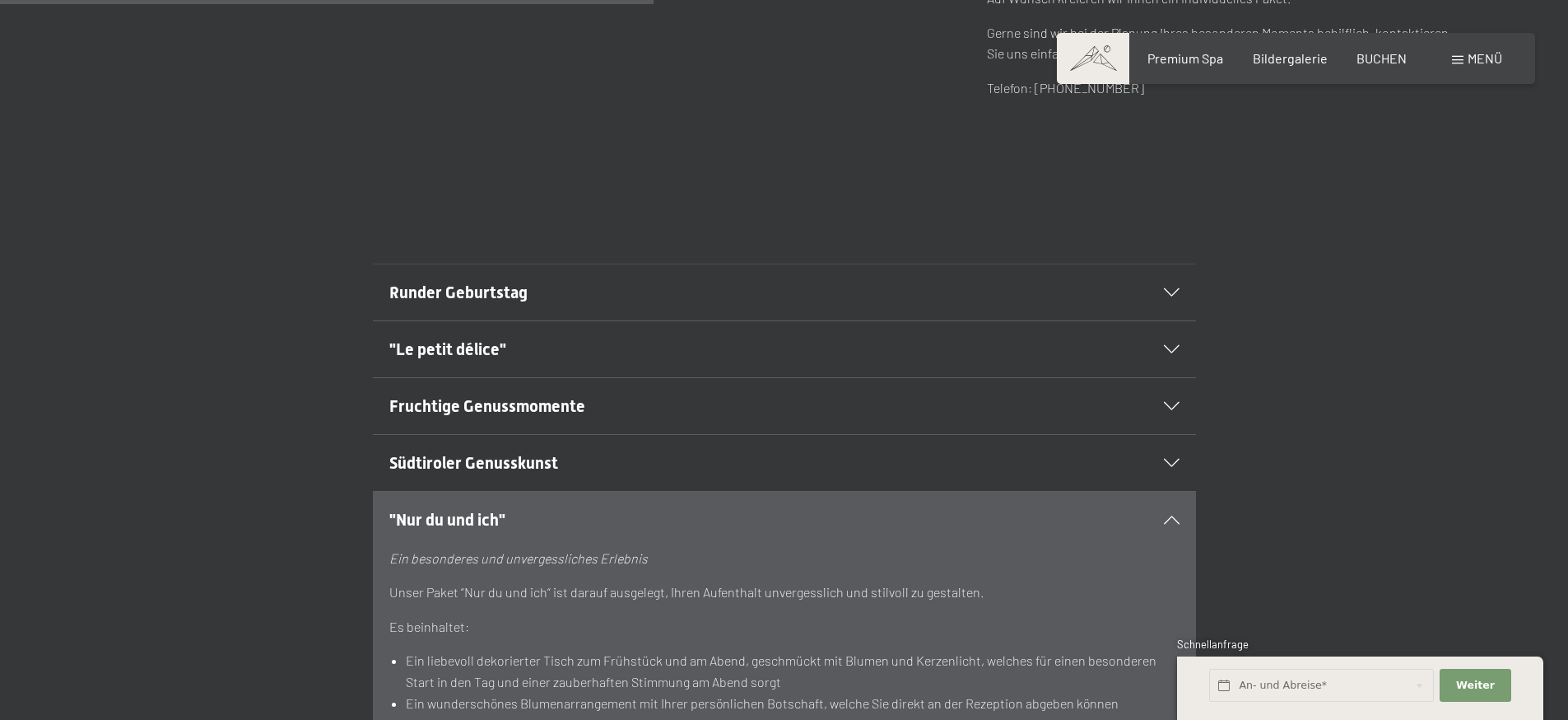
scroll to position [997, 0]
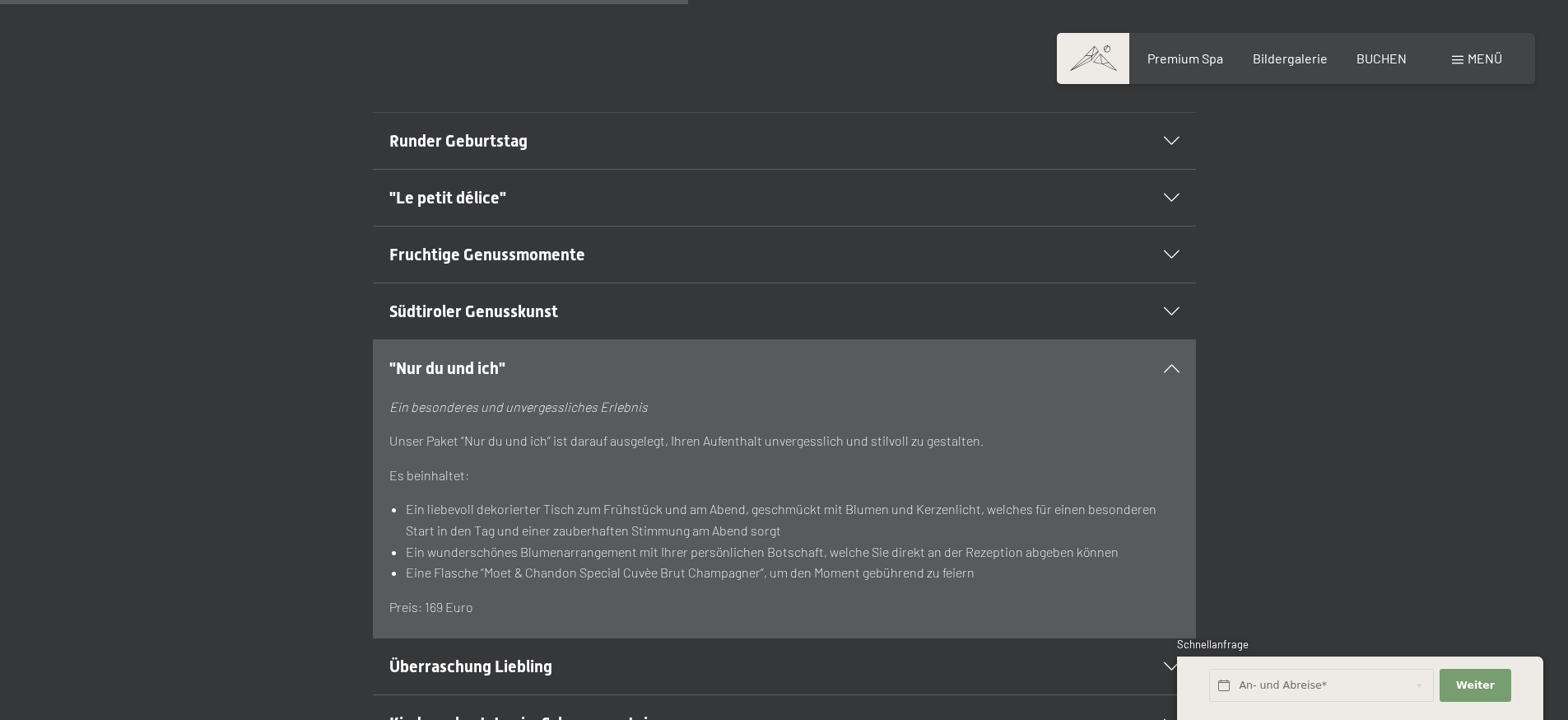
click at [513, 366] on h2 ""Nur du und ich"" at bounding box center [745, 368] width 711 height 23
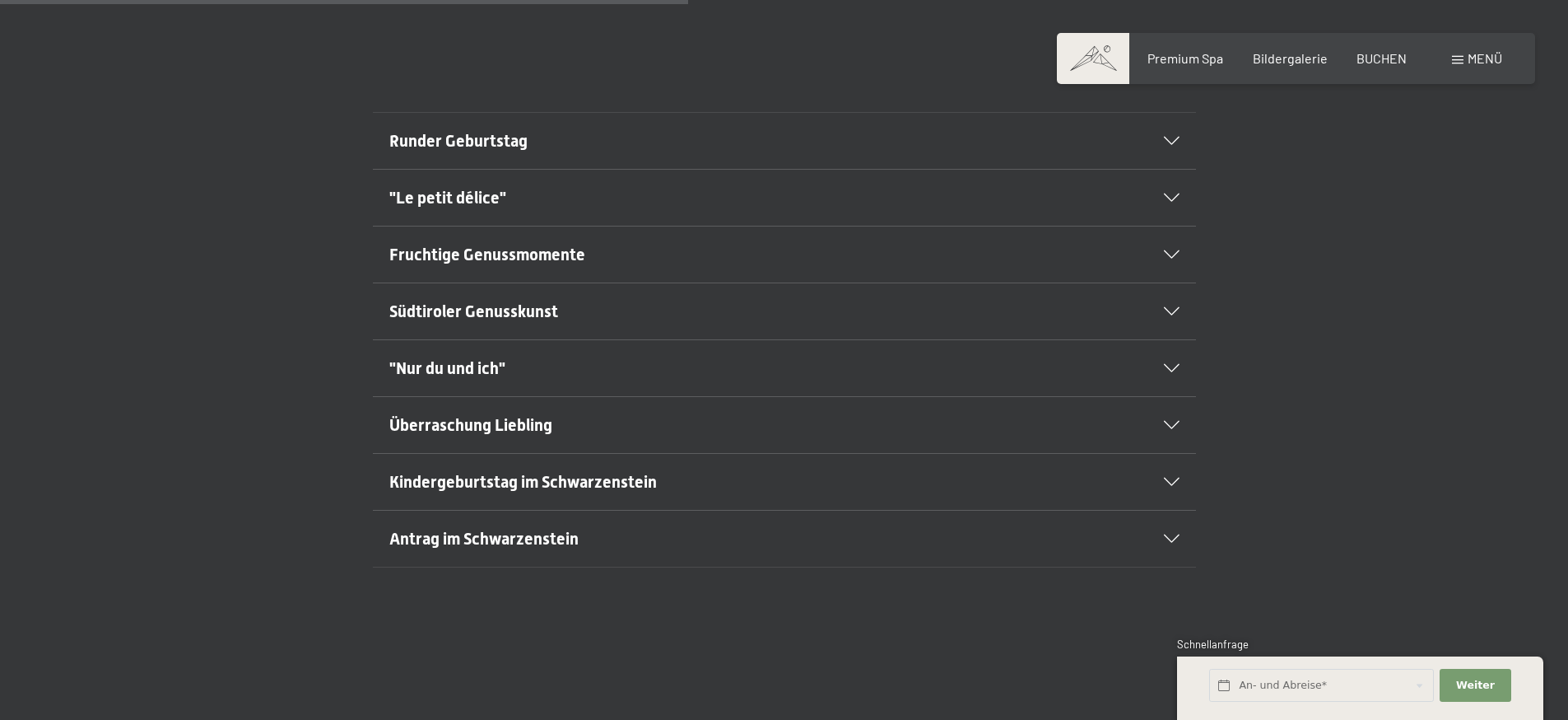
click at [526, 425] on span "Überraschung Liebling" at bounding box center [471, 425] width 163 height 19
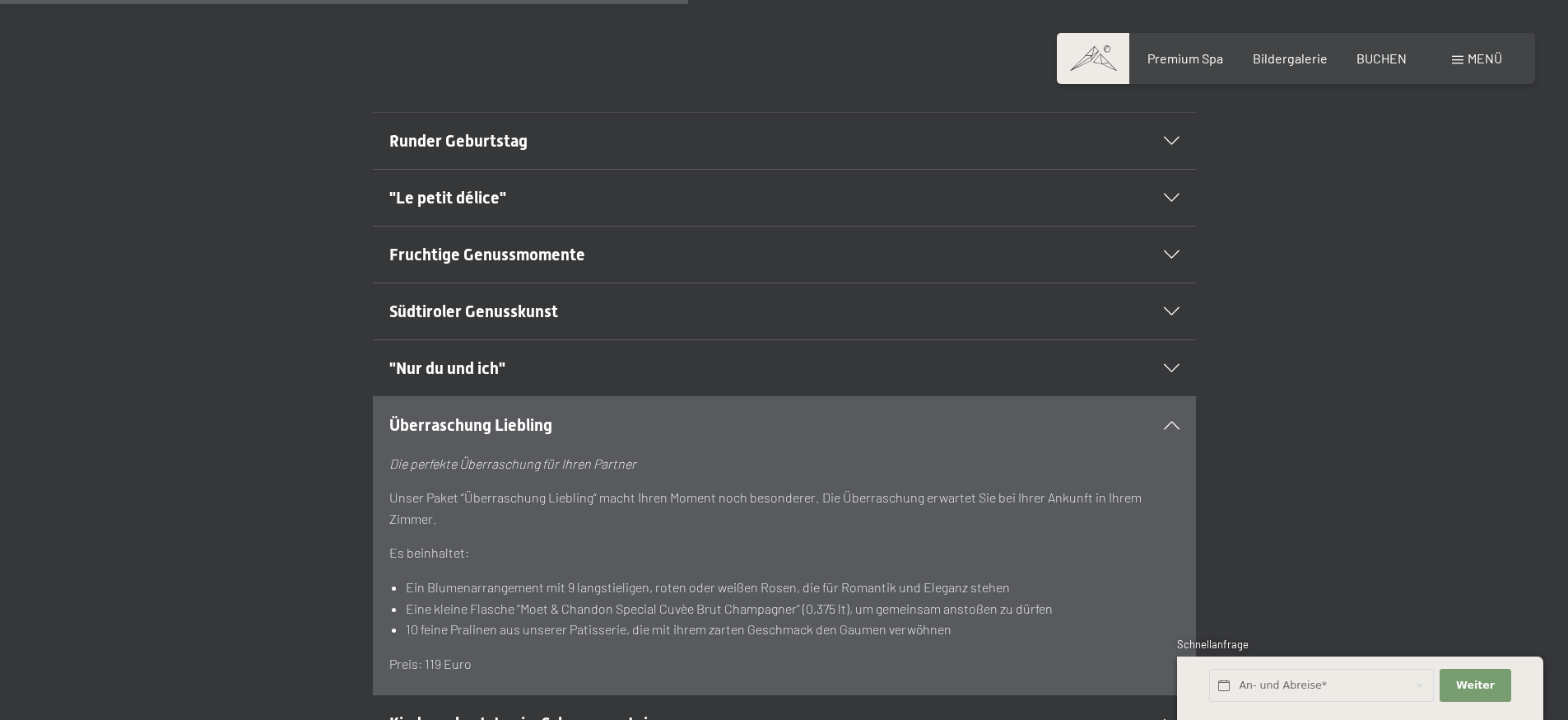
click at [526, 425] on span "Überraschung Liebling" at bounding box center [471, 425] width 163 height 19
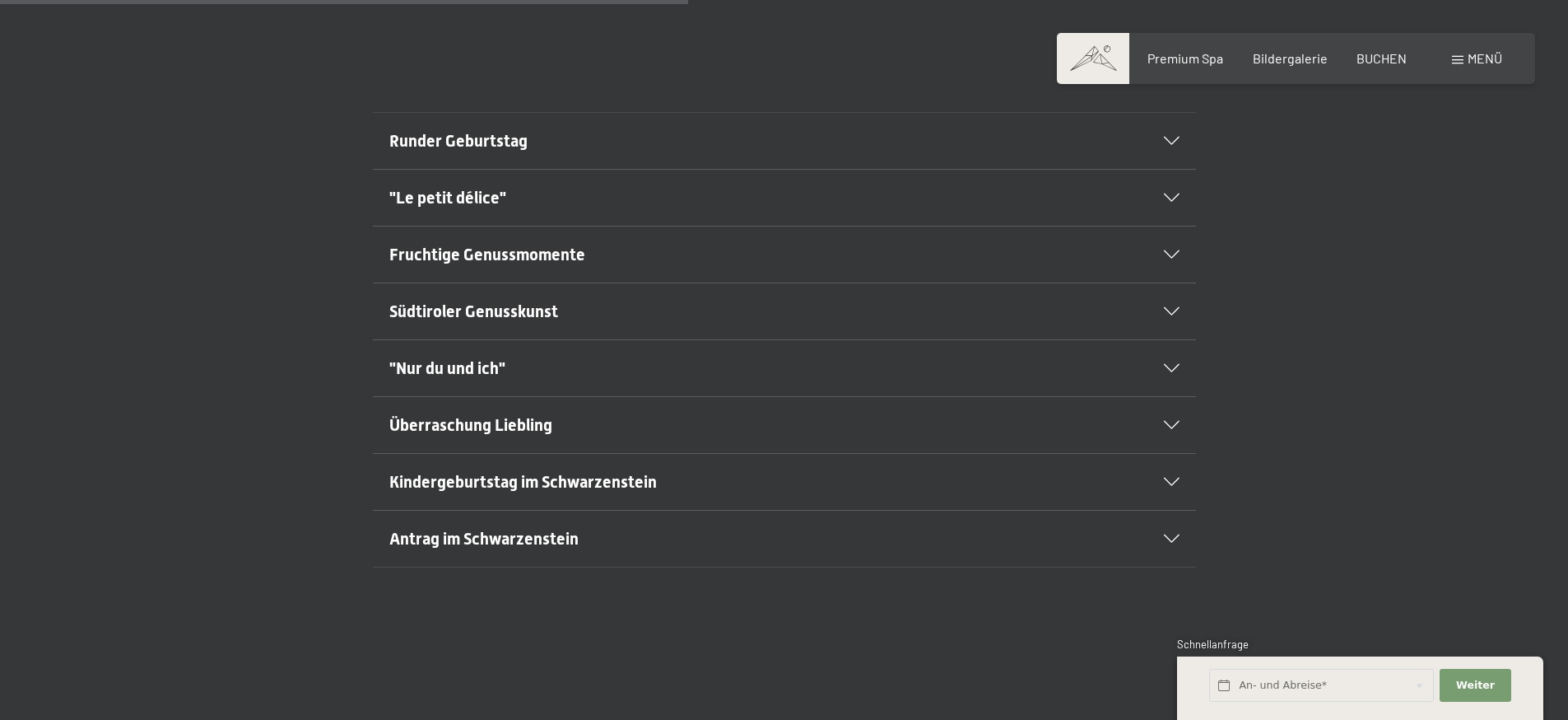
click at [525, 517] on div "Antrag im Schwarzenstein" at bounding box center [784, 538] width 791 height 56
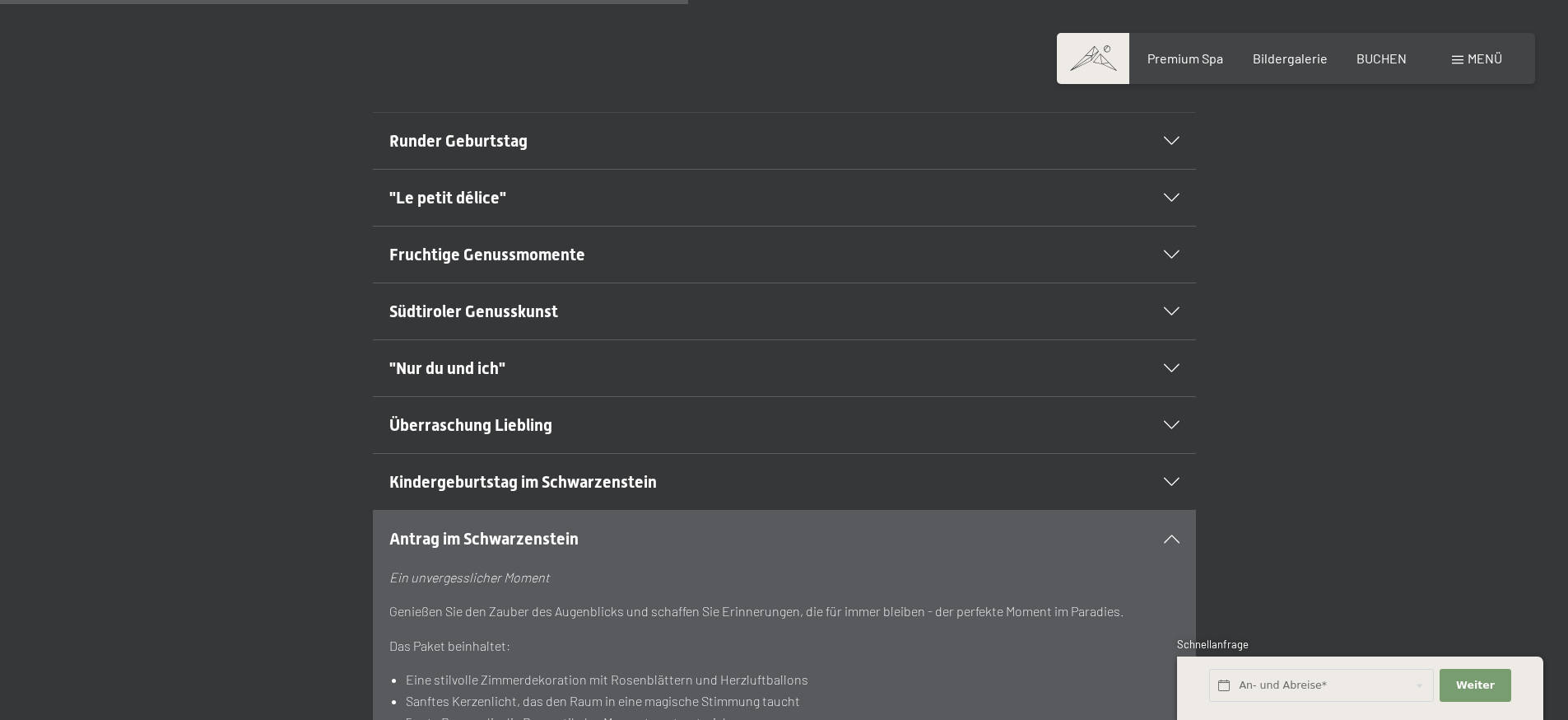
click at [525, 517] on div "Antrag im Schwarzenstein" at bounding box center [784, 538] width 791 height 56
